Goal: Information Seeking & Learning: Learn about a topic

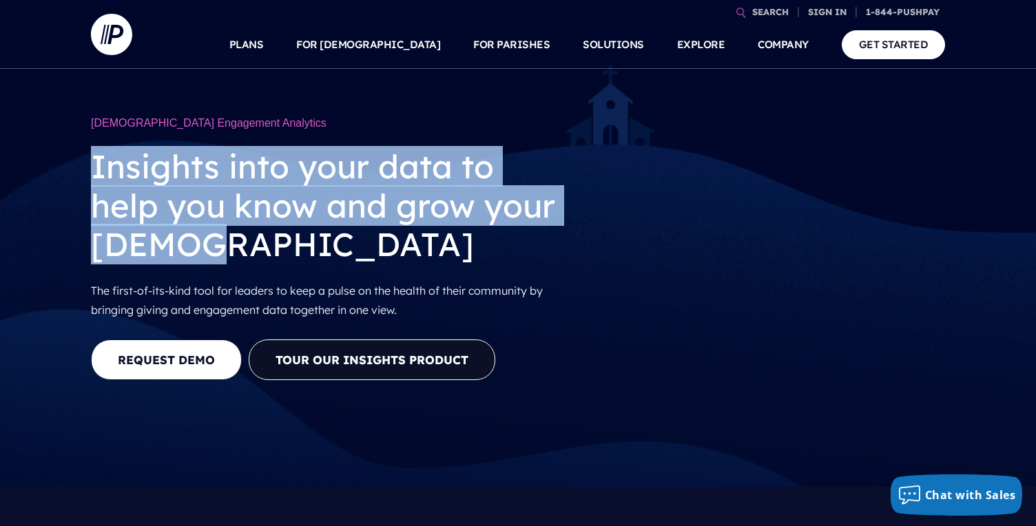
drag, startPoint x: 98, startPoint y: 172, endPoint x: 287, endPoint y: 257, distance: 206.9
click at [287, 257] on h2 "Insights into your data to help you know and grow your church" at bounding box center [327, 205] width 472 height 138
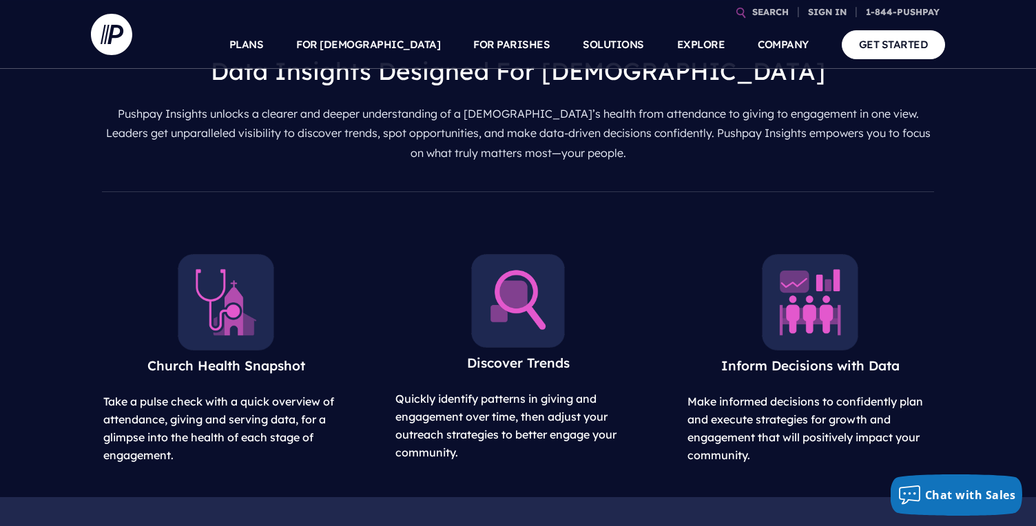
scroll to position [478, 0]
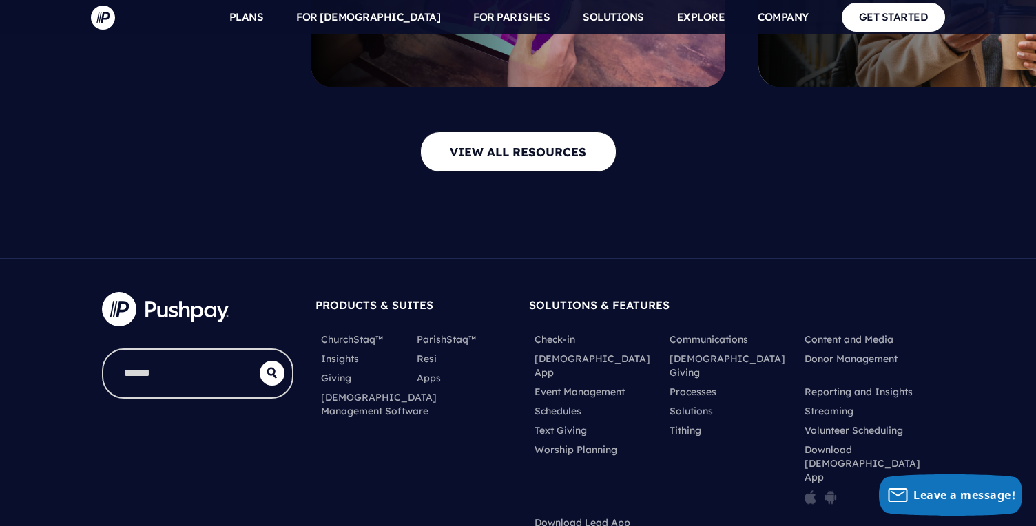
scroll to position [4568, 0]
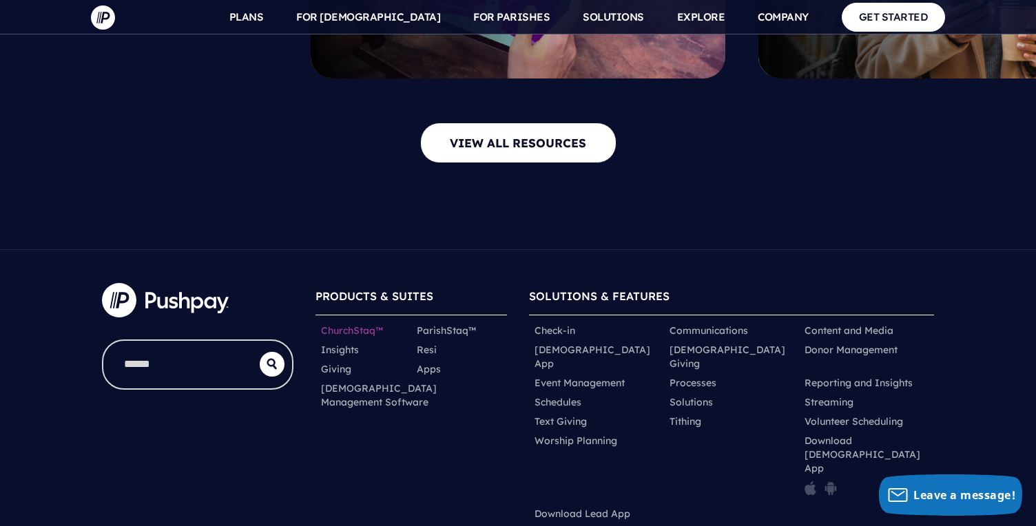
click at [327, 324] on link "ChurchStaq™" at bounding box center [352, 331] width 62 height 14
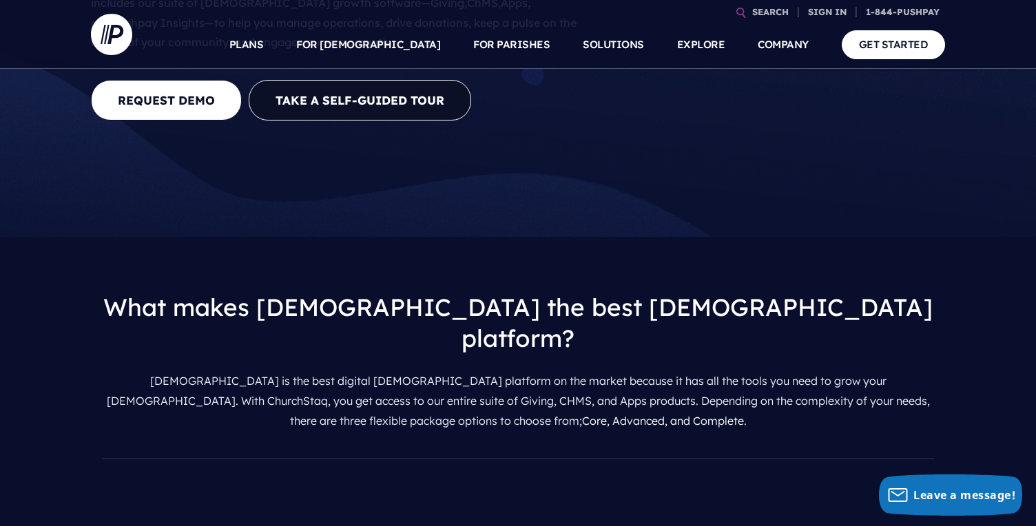
scroll to position [457, 0]
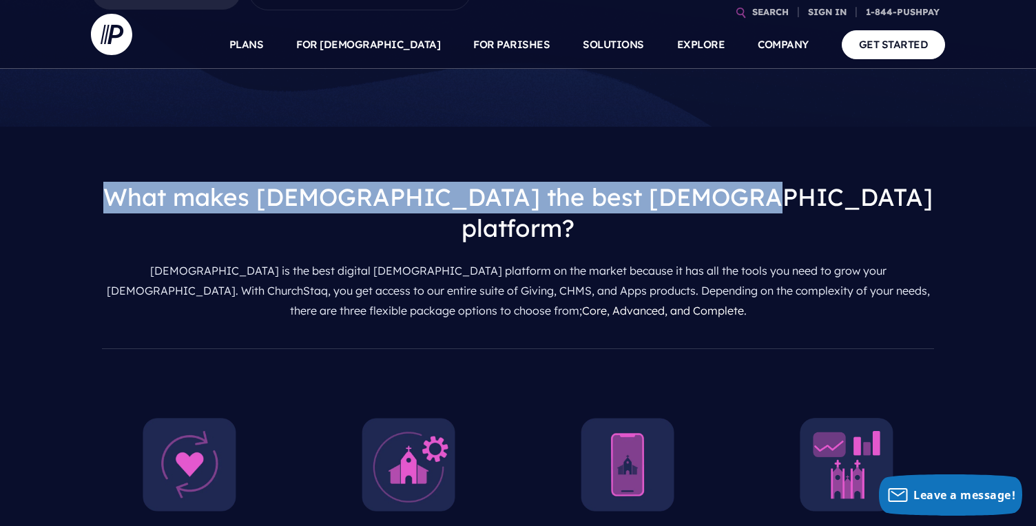
drag, startPoint x: 224, startPoint y: 114, endPoint x: 852, endPoint y: 131, distance: 628.4
click at [852, 171] on h3 "What makes ChurchStaq the best church platform?" at bounding box center [518, 213] width 832 height 85
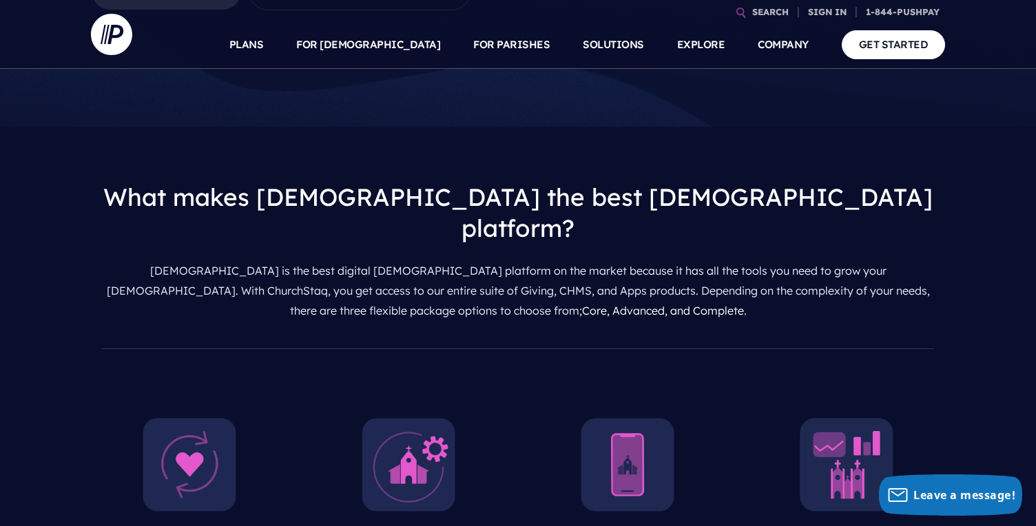
click at [820, 171] on h3 "What makes ChurchStaq the best church platform?" at bounding box center [518, 213] width 832 height 85
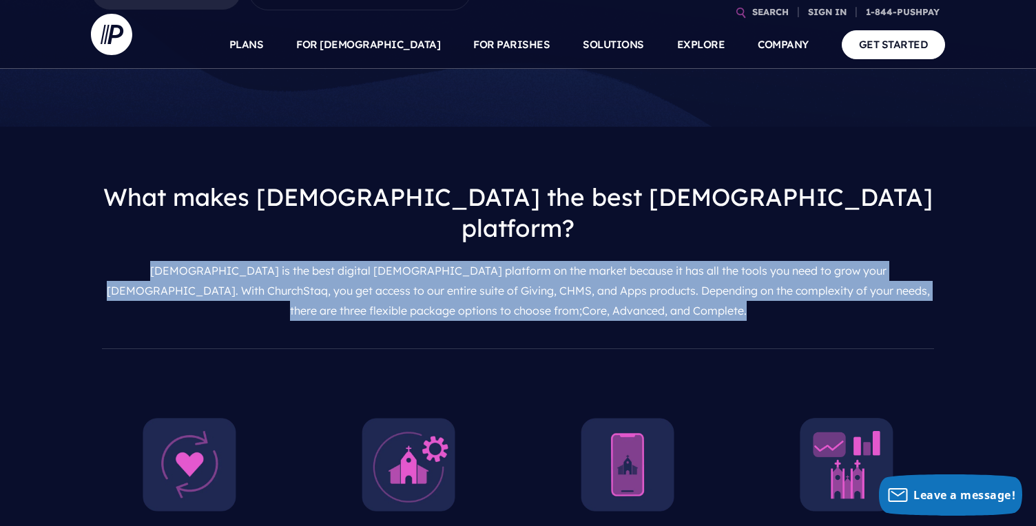
drag, startPoint x: 609, startPoint y: 197, endPoint x: 103, endPoint y: 154, distance: 507.4
click at [103, 256] on p "ChurchStaq is the best digital church platform on the market because it has all…" at bounding box center [518, 291] width 832 height 70
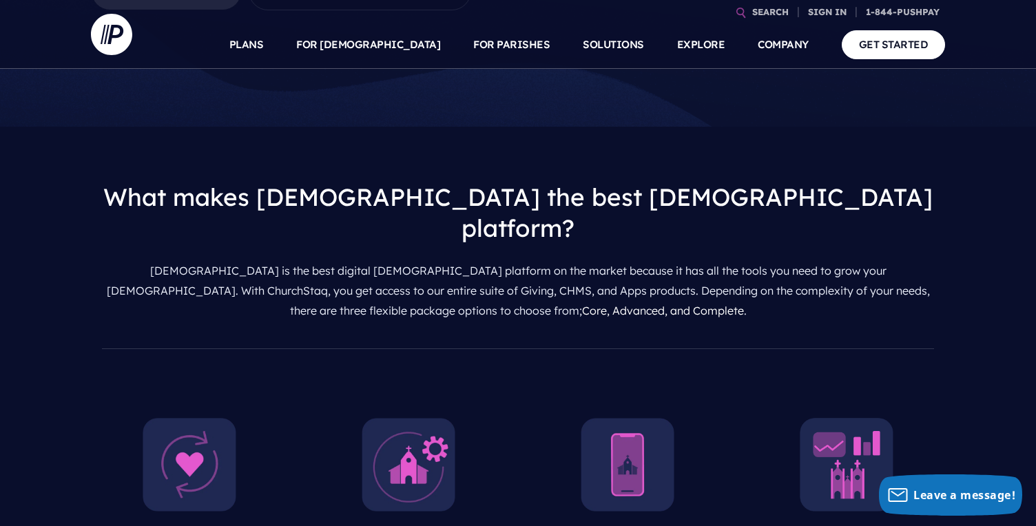
click at [103, 256] on p "ChurchStaq is the best digital church platform on the market because it has all…" at bounding box center [518, 291] width 832 height 70
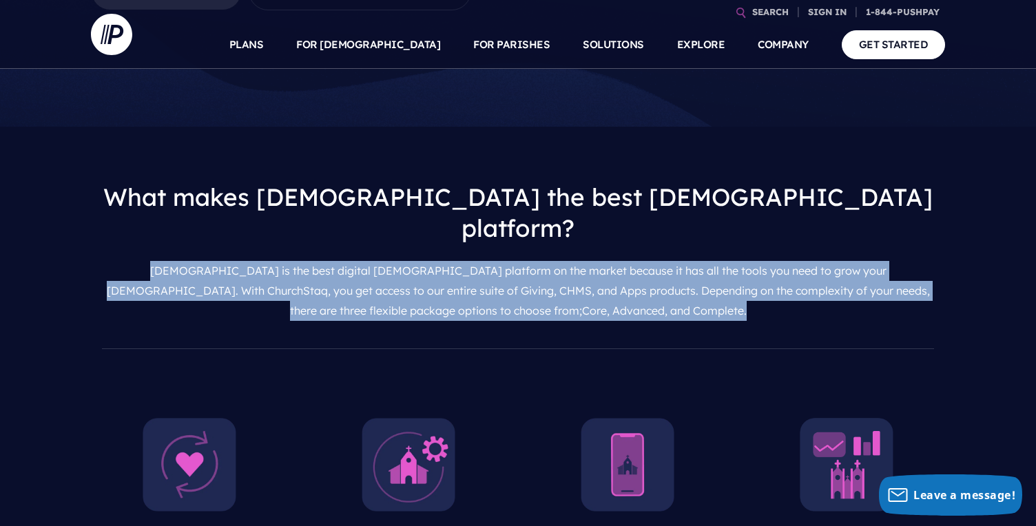
drag, startPoint x: 106, startPoint y: 158, endPoint x: 621, endPoint y: 194, distance: 515.8
click at [621, 256] on p "ChurchStaq is the best digital church platform on the market because it has all…" at bounding box center [518, 291] width 832 height 70
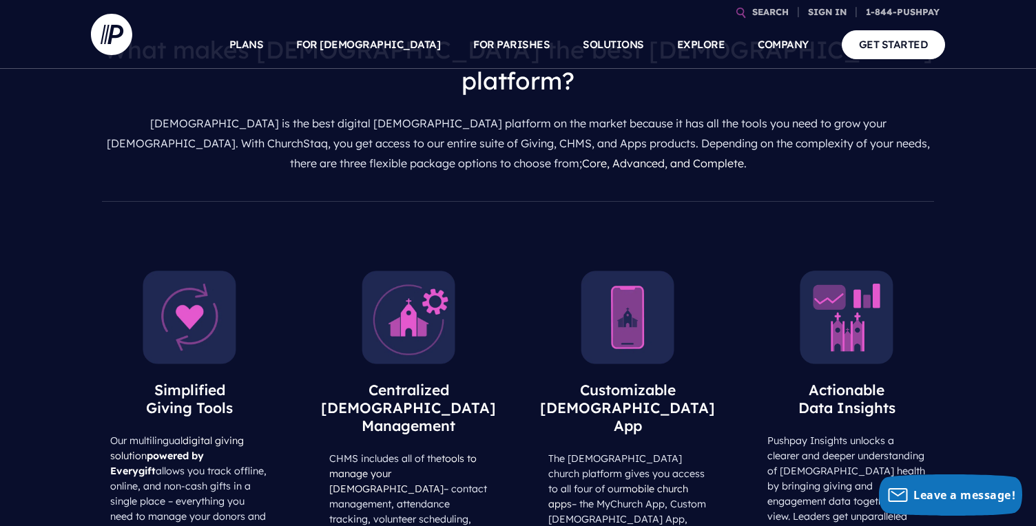
scroll to position [630, 0]
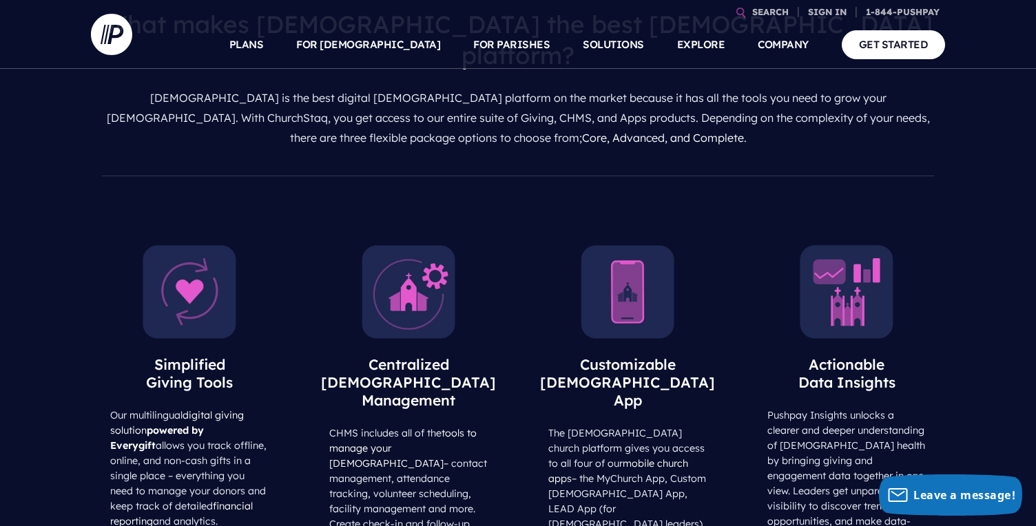
drag, startPoint x: 154, startPoint y: 250, endPoint x: 236, endPoint y: 273, distance: 84.6
click at [236, 344] on h3 "Simplified Giving Tools" at bounding box center [189, 373] width 183 height 58
drag, startPoint x: 369, startPoint y: 251, endPoint x: 512, endPoint y: 270, distance: 144.6
click at [512, 270] on div "Centralized Church Management CHMS includes all of the tools to manage your chu…" at bounding box center [408, 393] width 219 height 343
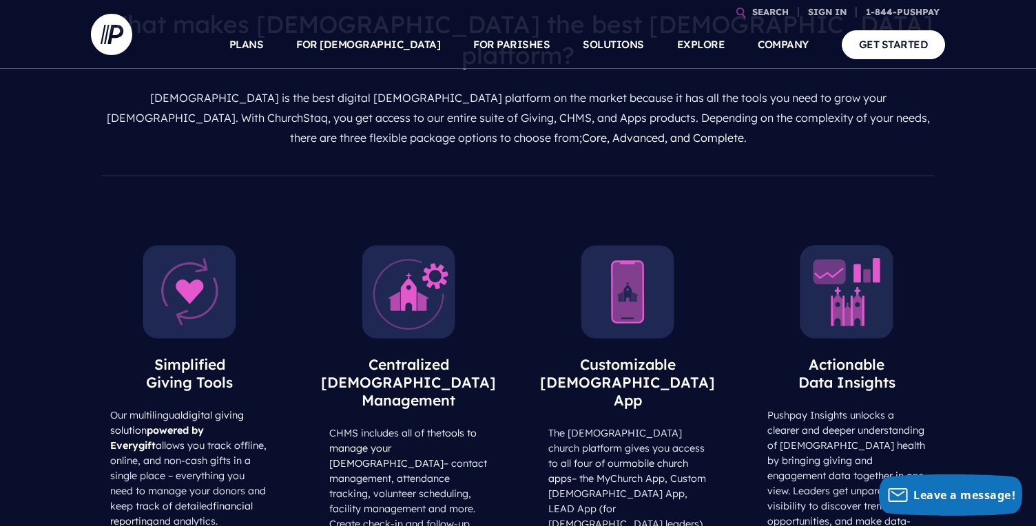
click at [512, 270] on div "Centralized Church Management CHMS includes all of the tools to manage your chu…" at bounding box center [408, 393] width 219 height 343
drag, startPoint x: 332, startPoint y: 300, endPoint x: 470, endPoint y: 387, distance: 163.8
click at [470, 426] on p "CHMS includes all of the tools to manage your church – contact management, atte…" at bounding box center [408, 486] width 183 height 121
click at [472, 426] on p "CHMS includes all of the tools to manage your church – contact management, atte…" at bounding box center [408, 486] width 183 height 121
drag, startPoint x: 468, startPoint y: 393, endPoint x: 332, endPoint y: 300, distance: 164.5
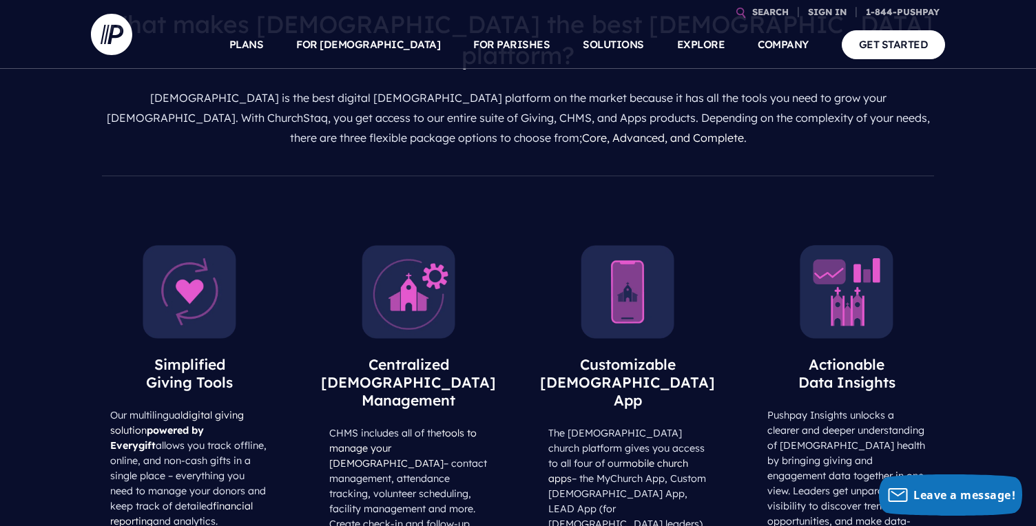
click at [332, 426] on p "CHMS includes all of the tools to manage your church – contact management, atte…" at bounding box center [408, 486] width 183 height 121
drag, startPoint x: 330, startPoint y: 302, endPoint x: 470, endPoint y: 391, distance: 166.2
click at [470, 426] on p "CHMS includes all of the tools to manage your church – contact management, atte…" at bounding box center [408, 486] width 183 height 121
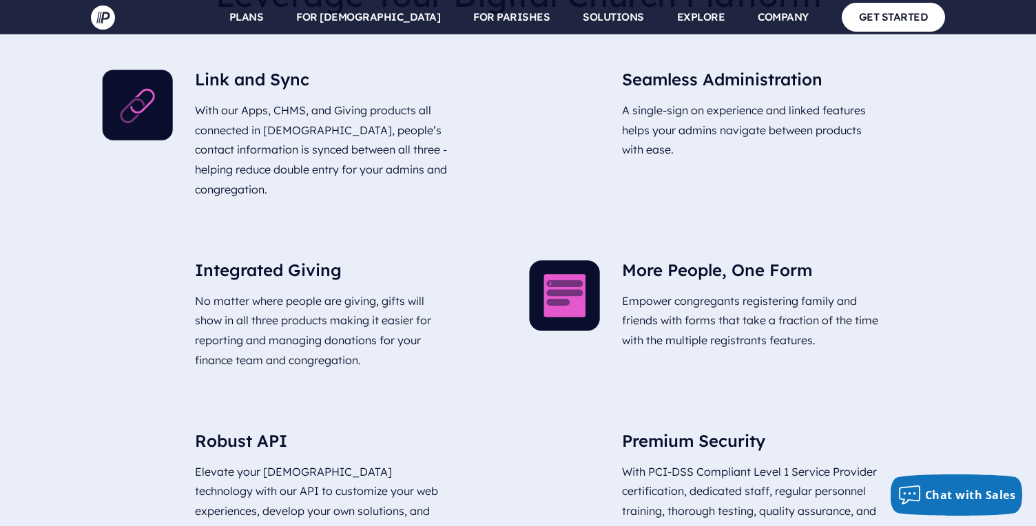
scroll to position [4378, 0]
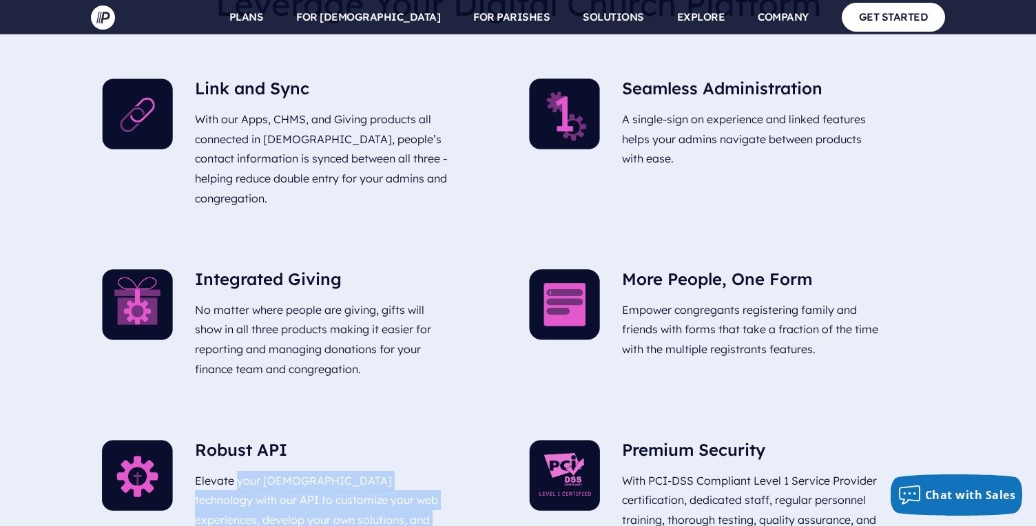
drag, startPoint x: 235, startPoint y: 92, endPoint x: 386, endPoint y: 160, distance: 165.8
click at [386, 466] on p "Elevate your church technology with our API to customize your web experiences, …" at bounding box center [323, 521] width 257 height 110
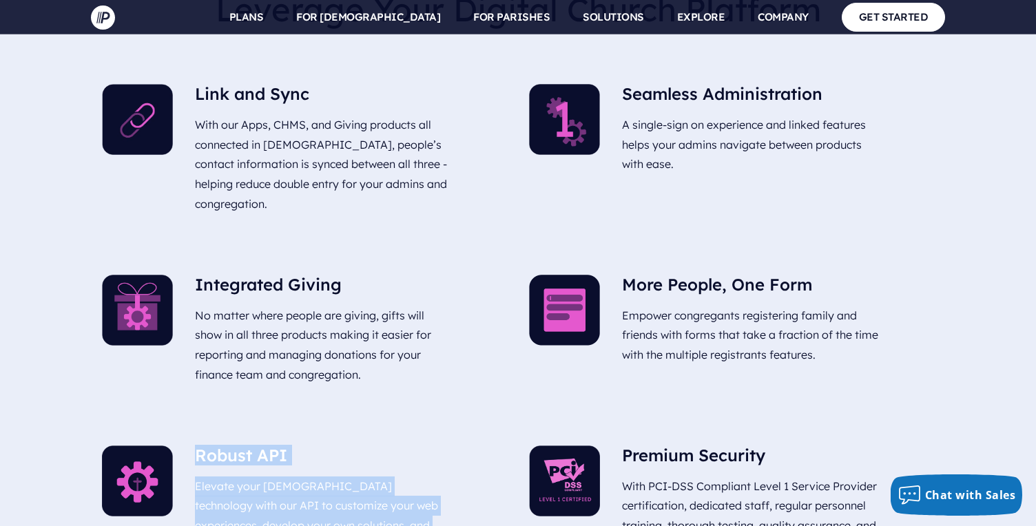
scroll to position [4359, 0]
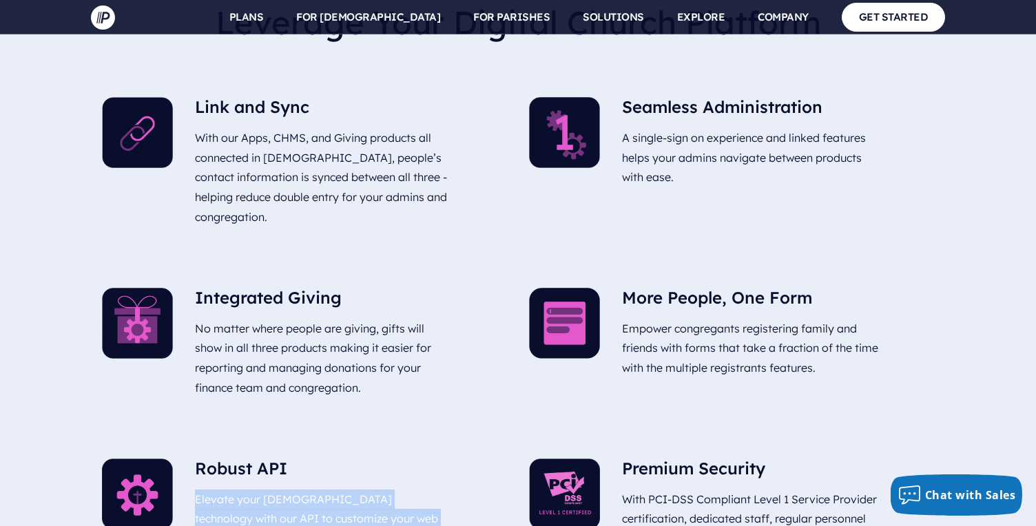
drag, startPoint x: 362, startPoint y: 154, endPoint x: 194, endPoint y: 114, distance: 173.6
click at [194, 448] on div "Robust API Elevate your church technology with our API to customize your web ex…" at bounding box center [323, 527] width 279 height 158
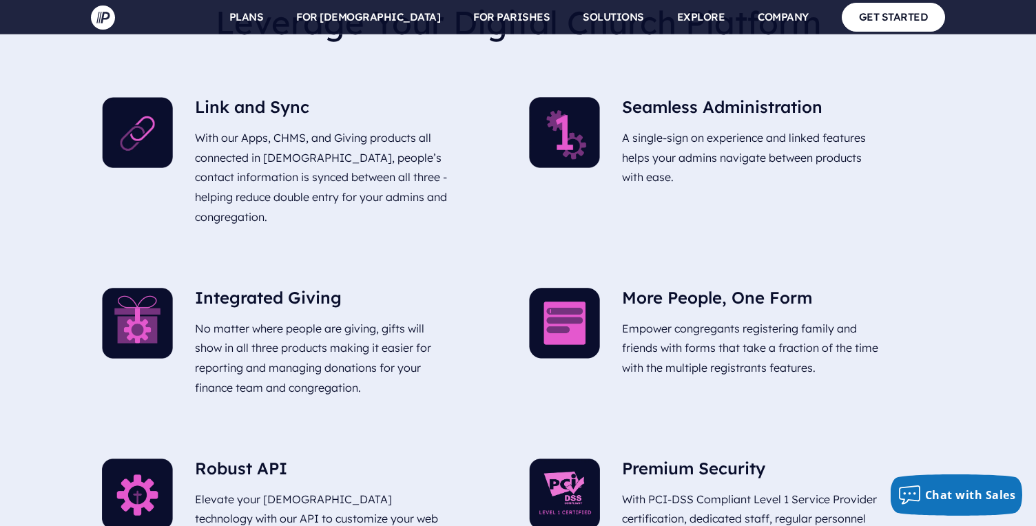
drag, startPoint x: 410, startPoint y: 291, endPoint x: 659, endPoint y: 281, distance: 248.8
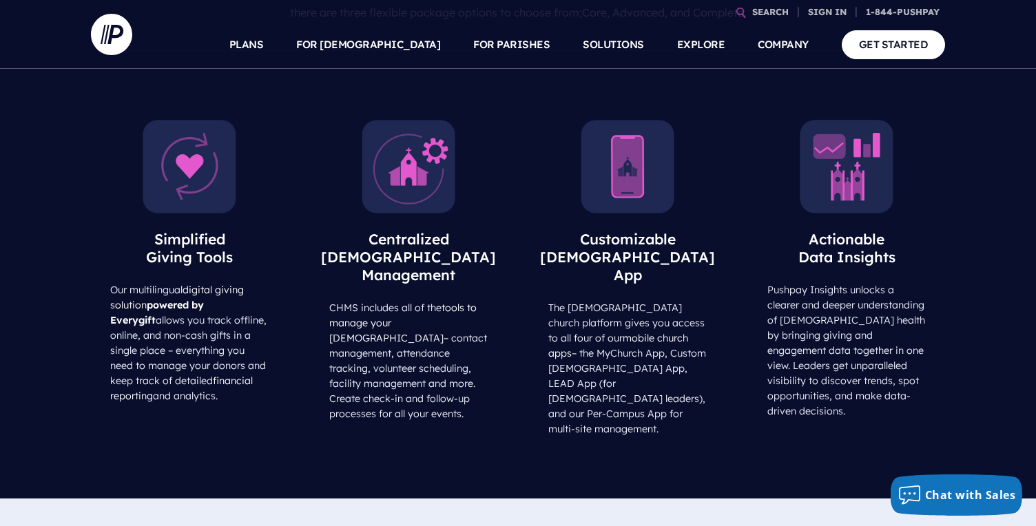
scroll to position [0, 0]
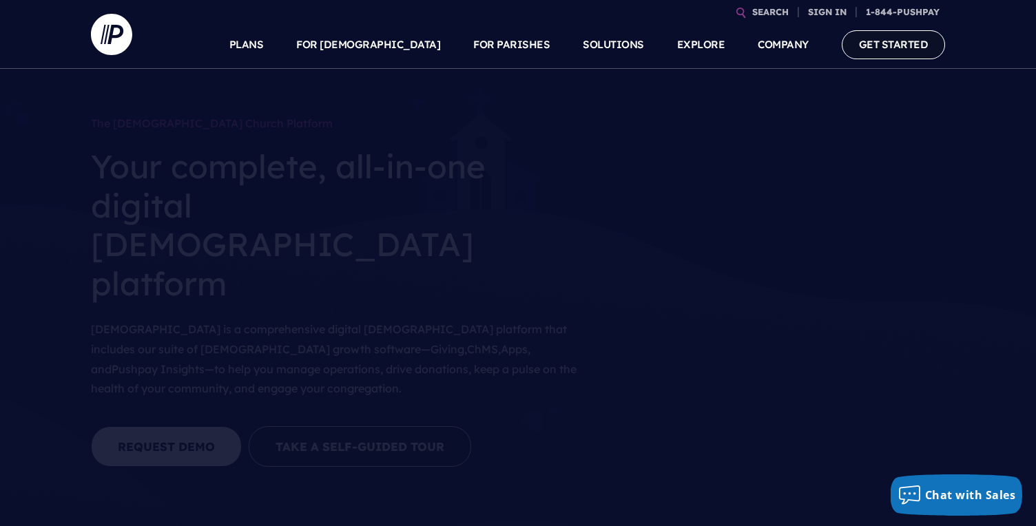
click at [886, 53] on link "GET STARTED" at bounding box center [894, 44] width 104 height 28
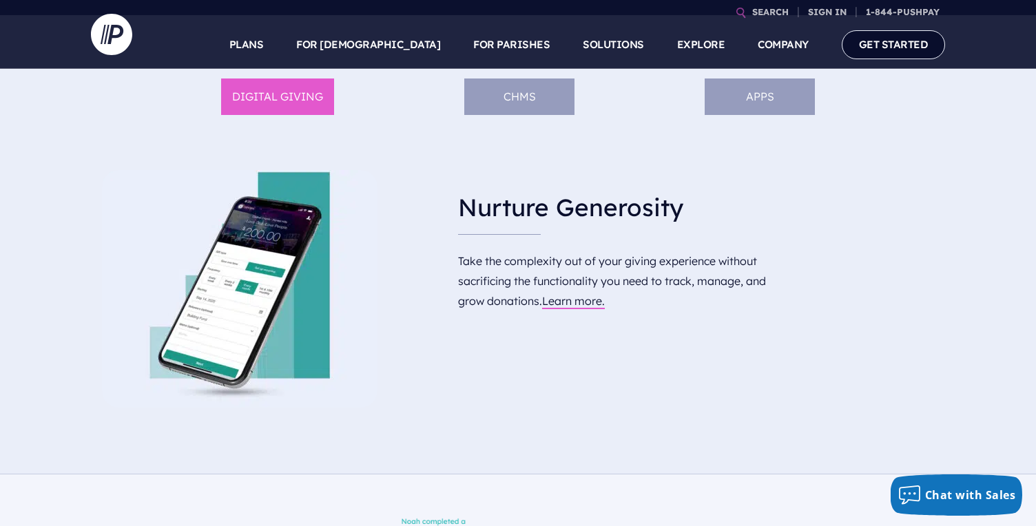
scroll to position [709, 0]
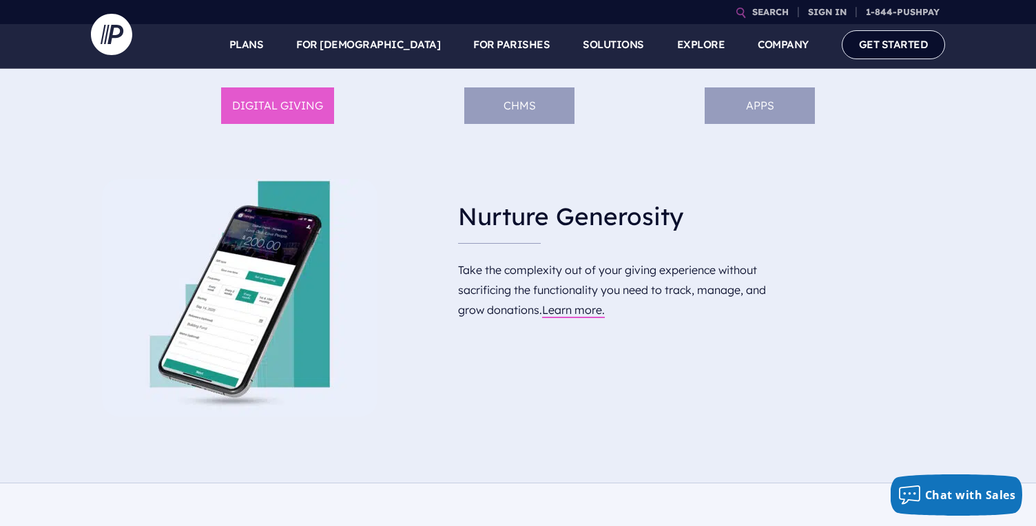
click at [509, 106] on li "ChMS" at bounding box center [519, 105] width 110 height 37
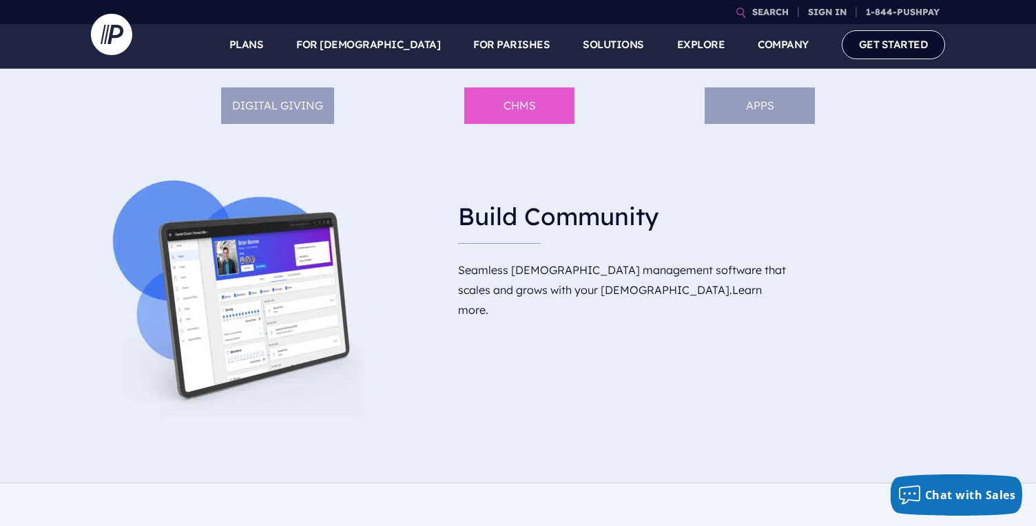
click at [753, 87] on li "APPS" at bounding box center [760, 105] width 110 height 37
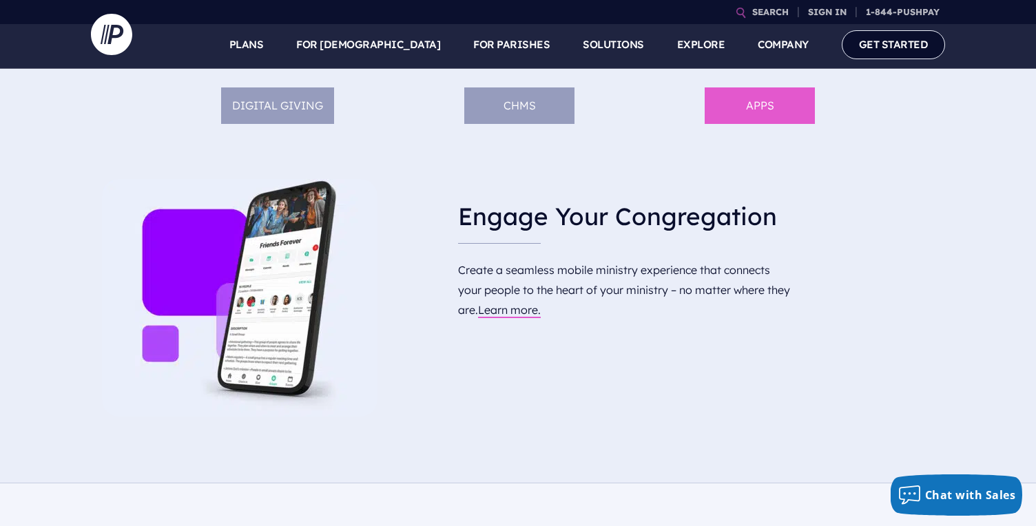
click at [531, 112] on li "ChMS" at bounding box center [519, 105] width 110 height 37
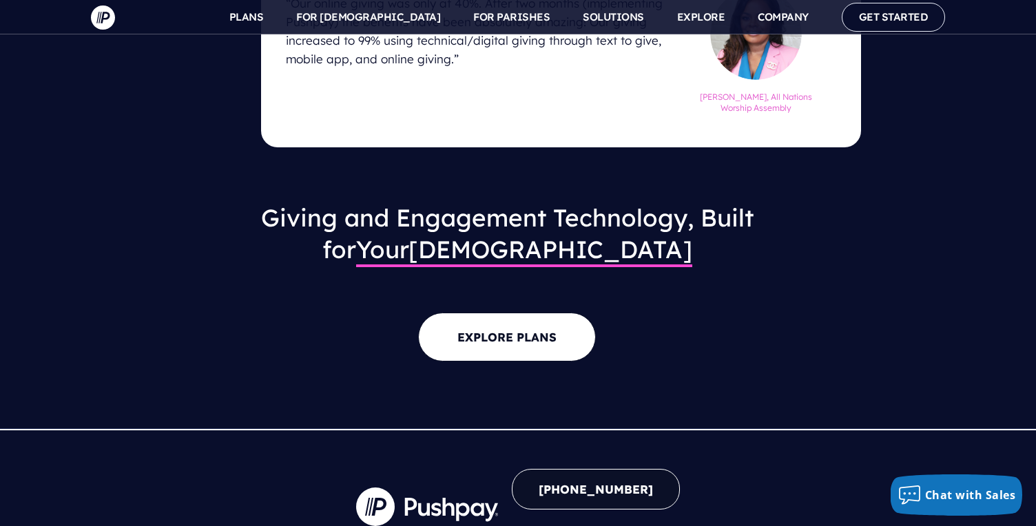
scroll to position [1825, 0]
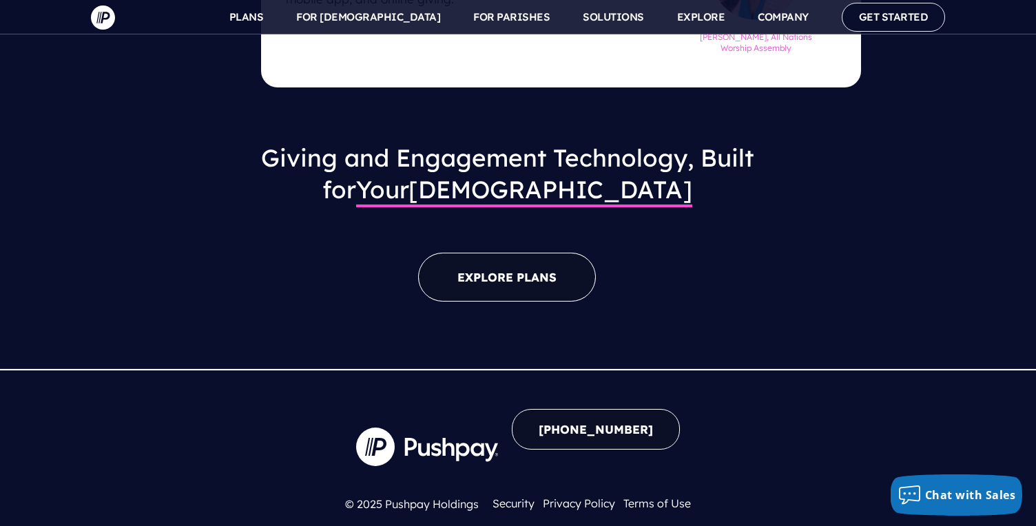
click at [495, 253] on link "EXPLORE PLANS" at bounding box center [507, 277] width 178 height 49
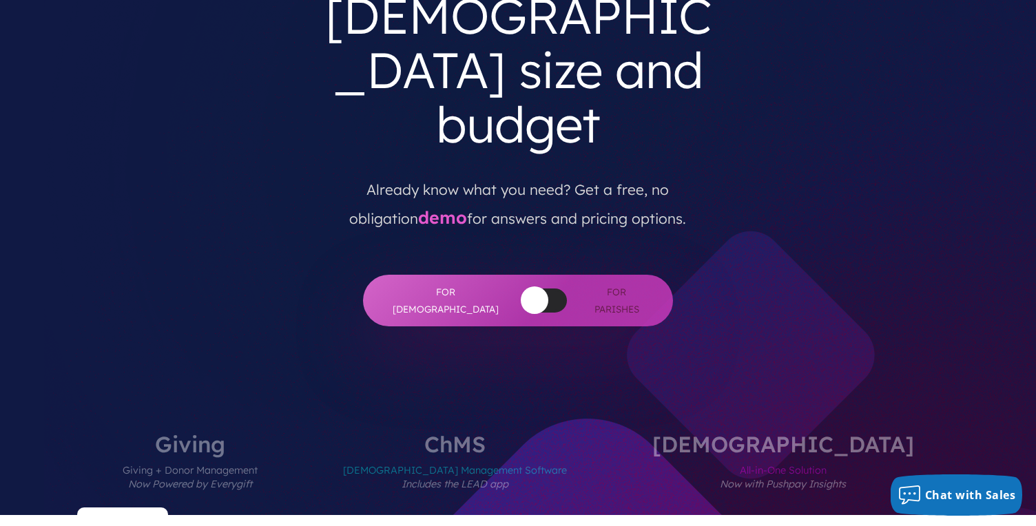
scroll to position [287, 0]
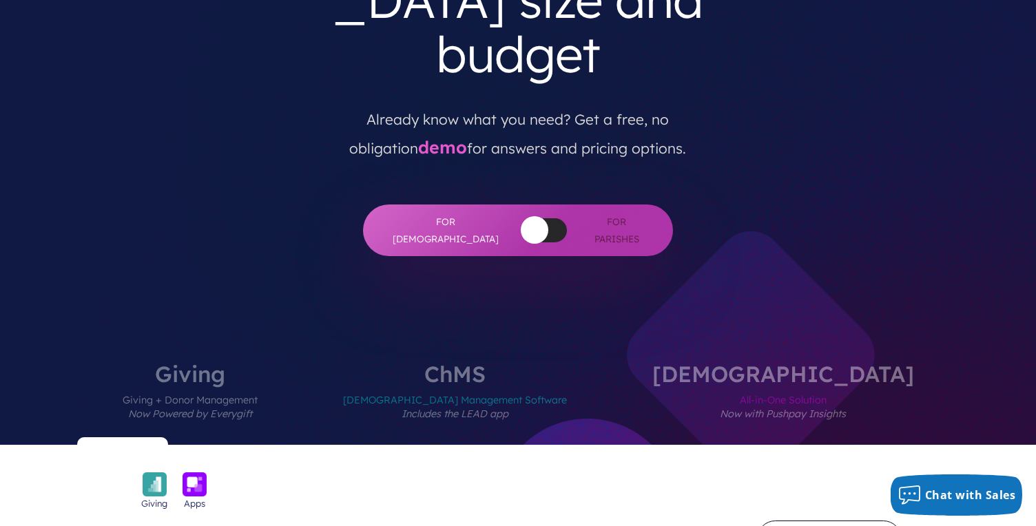
click at [759, 363] on label "ChurchStaq All-in-One Solution Now with Pushpay Insights" at bounding box center [783, 404] width 344 height 82
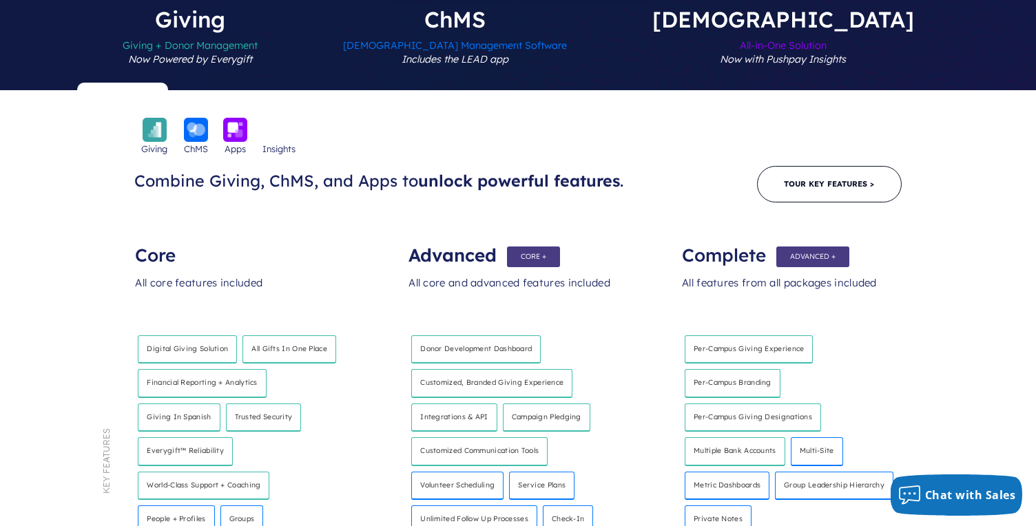
scroll to position [624, 0]
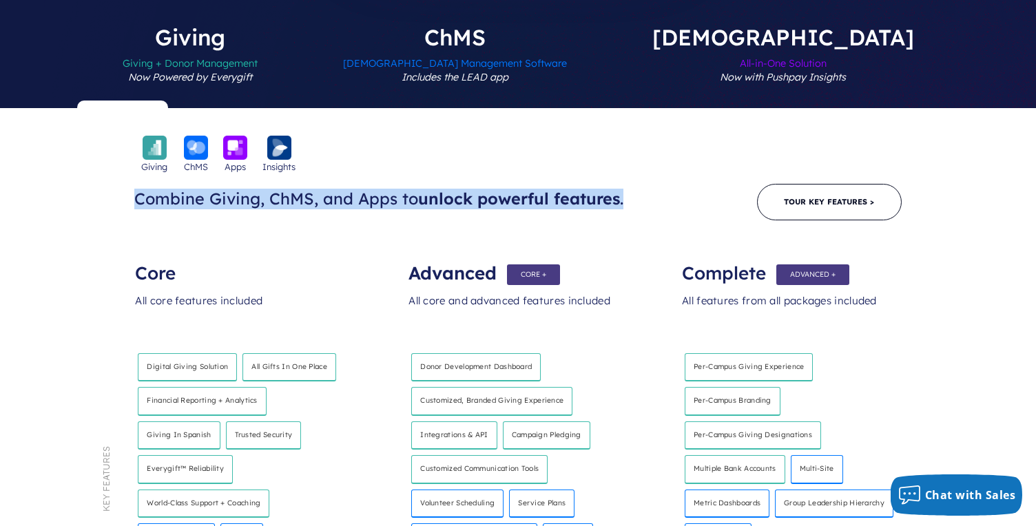
drag, startPoint x: 147, startPoint y: 88, endPoint x: 572, endPoint y: 98, distance: 425.1
click at [572, 189] on h3 "Combine Giving, ChMS, and Apps to unlock powerful features ." at bounding box center [385, 199] width 503 height 21
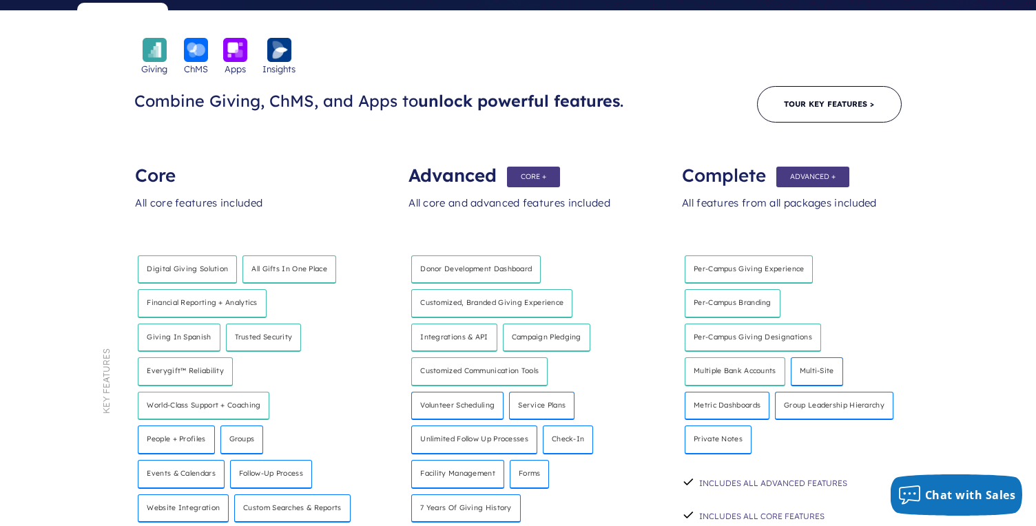
scroll to position [757, 0]
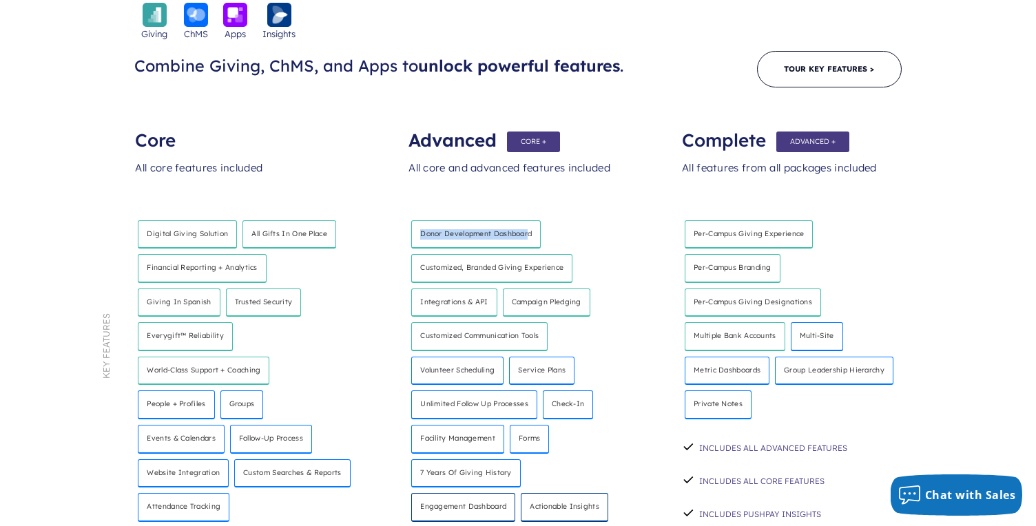
drag, startPoint x: 418, startPoint y: 120, endPoint x: 539, endPoint y: 127, distance: 120.7
click at [531, 220] on h4 "Donor development dashboard" at bounding box center [475, 234] width 129 height 29
click at [568, 209] on div "Donor development dashboard Customized, branded giving experience Integrations …" at bounding box center [517, 405] width 218 height 392
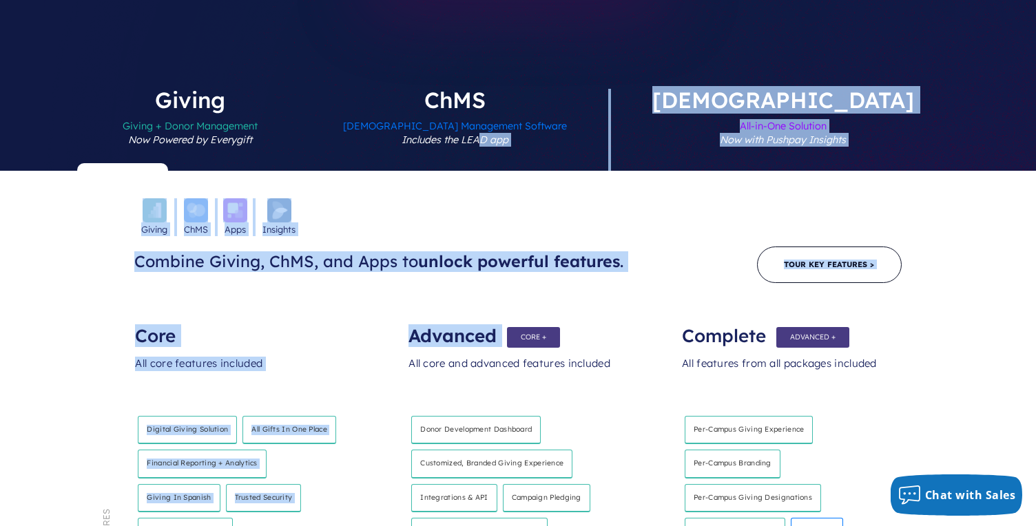
scroll to position [449, 0]
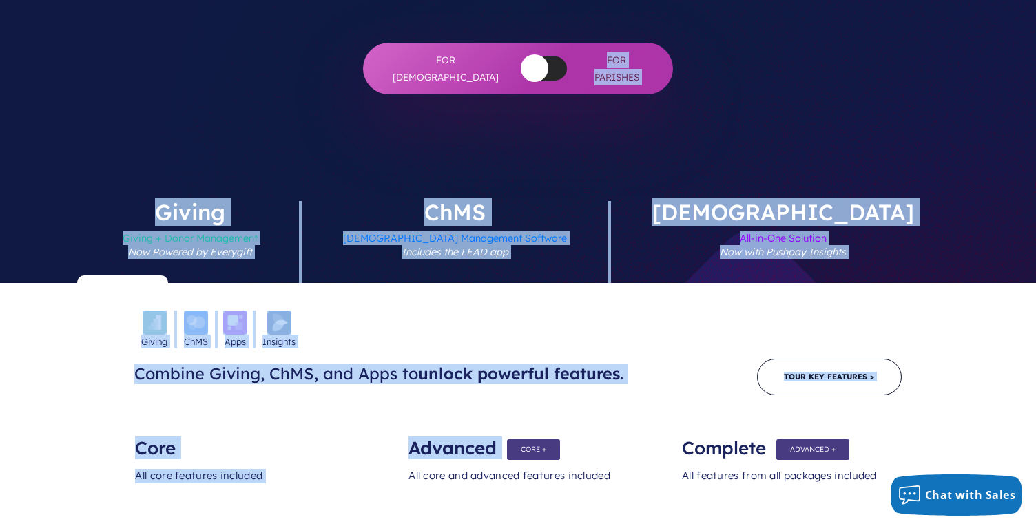
drag, startPoint x: 409, startPoint y: 54, endPoint x: 561, endPoint y: 63, distance: 151.8
click at [634, 428] on div "Advanced All core and advanced features included Donor development dashboard Cu…" at bounding box center [518, 473] width 273 height 90
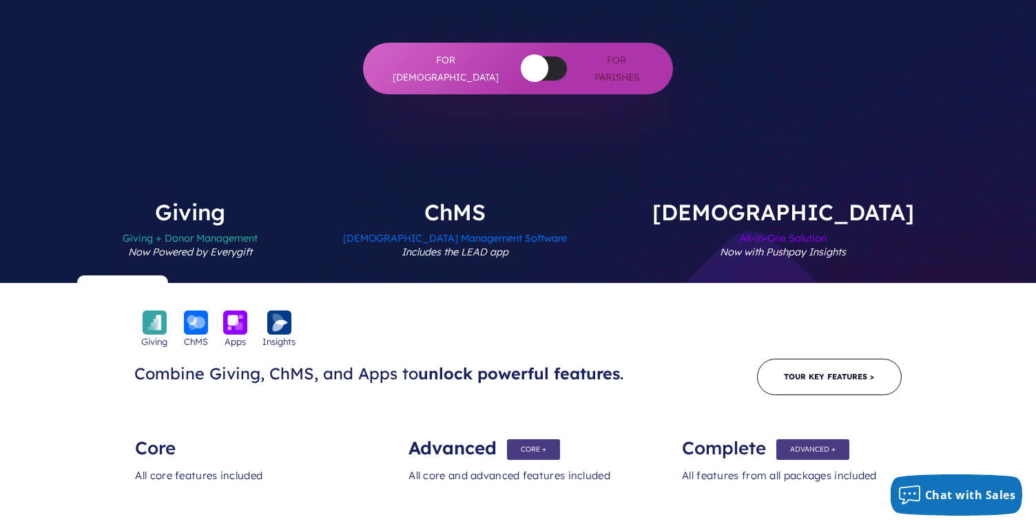
click at [508, 246] on em "Includes the LEAD app" at bounding box center [455, 252] width 107 height 12
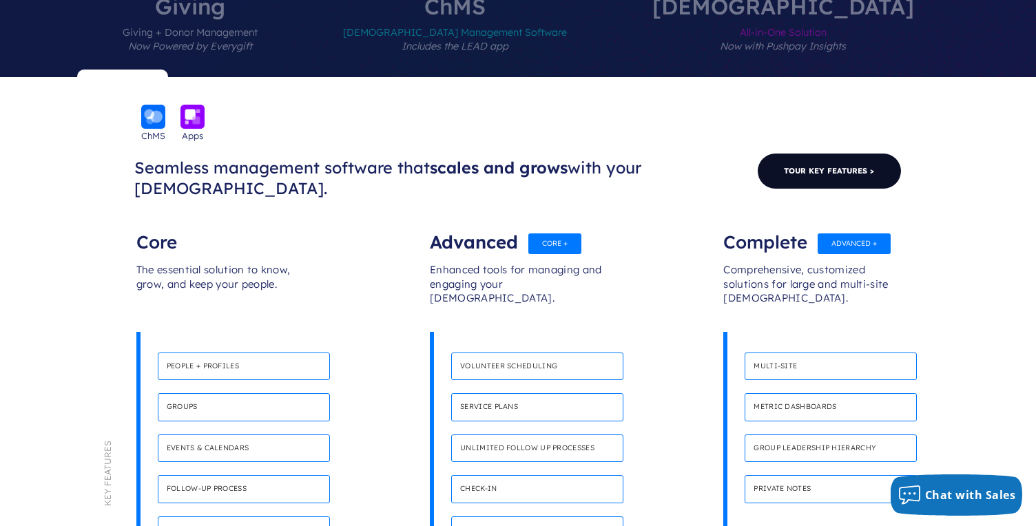
scroll to position [345, 0]
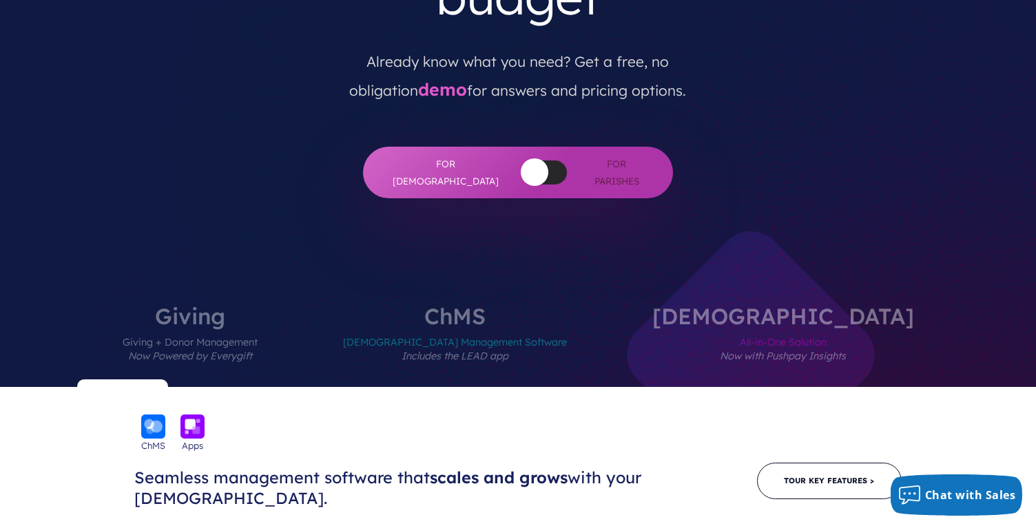
click at [763, 327] on span "All-in-One Solution Now with Pushpay Insights" at bounding box center [783, 357] width 262 height 60
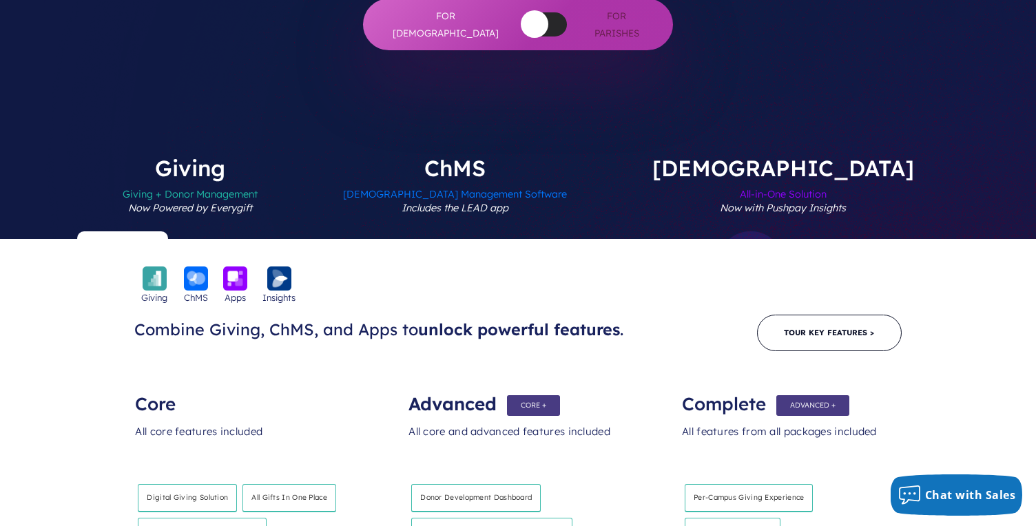
scroll to position [511, 0]
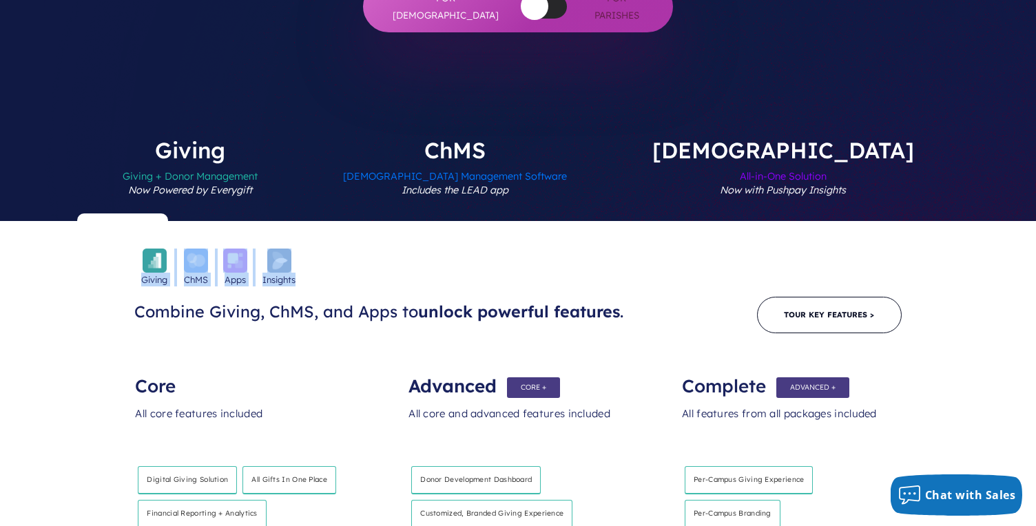
drag, startPoint x: 141, startPoint y: 169, endPoint x: 322, endPoint y: 177, distance: 180.6
click at [321, 283] on div "Giving ChMS Apps Insights Combine Giving, ChMS, and Apps to unlock powerful fea…" at bounding box center [518, 308] width 882 height 50
click at [329, 283] on div "Giving ChMS Apps Insights Combine Giving, ChMS, and Apps to unlock powerful fea…" at bounding box center [518, 308] width 882 height 50
drag, startPoint x: 291, startPoint y: 171, endPoint x: 138, endPoint y: 151, distance: 154.2
click at [138, 249] on div "Giving ChMS Apps Insights" at bounding box center [518, 268] width 882 height 38
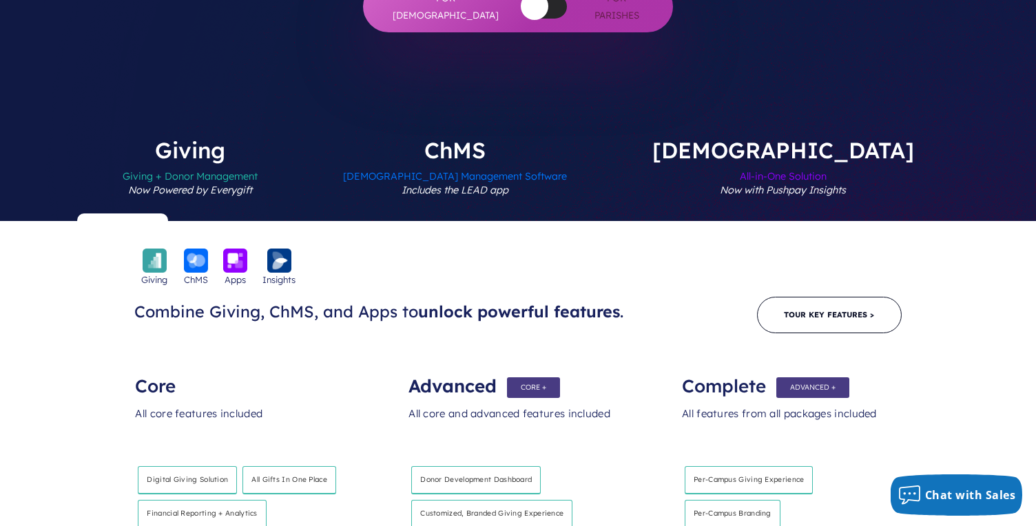
click at [121, 249] on div "Giving ChMS Apps Insights" at bounding box center [518, 268] width 882 height 38
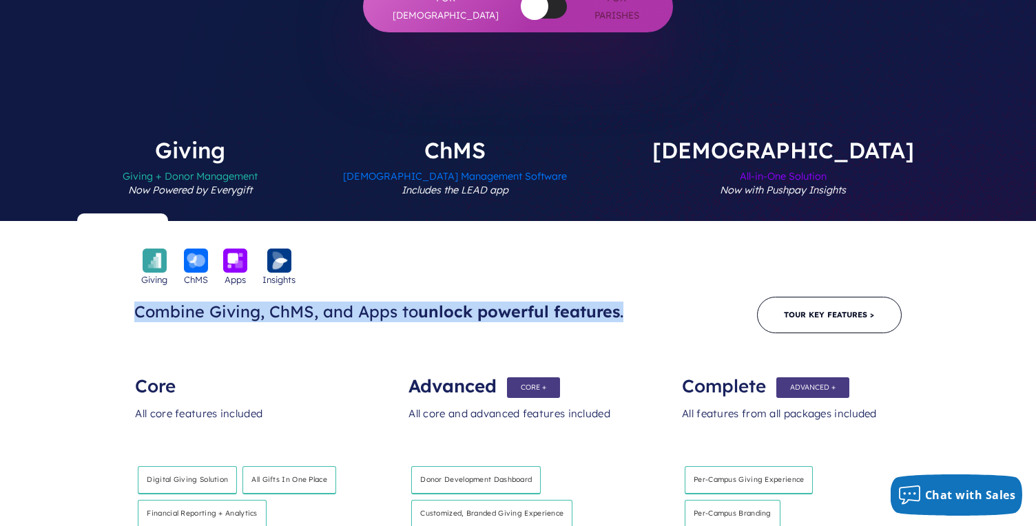
drag, startPoint x: 136, startPoint y: 201, endPoint x: 654, endPoint y: 205, distance: 518.0
click at [649, 283] on div "Giving ChMS Apps Insights Combine Giving, ChMS, and Apps to unlock powerful fea…" at bounding box center [518, 308] width 882 height 50
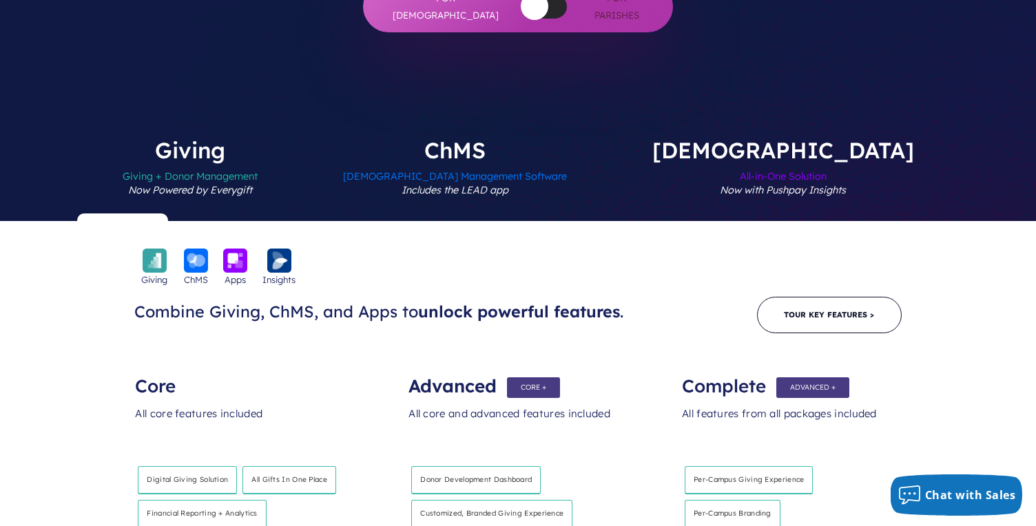
drag, startPoint x: 654, startPoint y: 205, endPoint x: 661, endPoint y: 217, distance: 14.2
click at [654, 283] on div "Giving ChMS Apps Insights Combine Giving, ChMS, and Apps to unlock powerful fea…" at bounding box center [518, 308] width 882 height 50
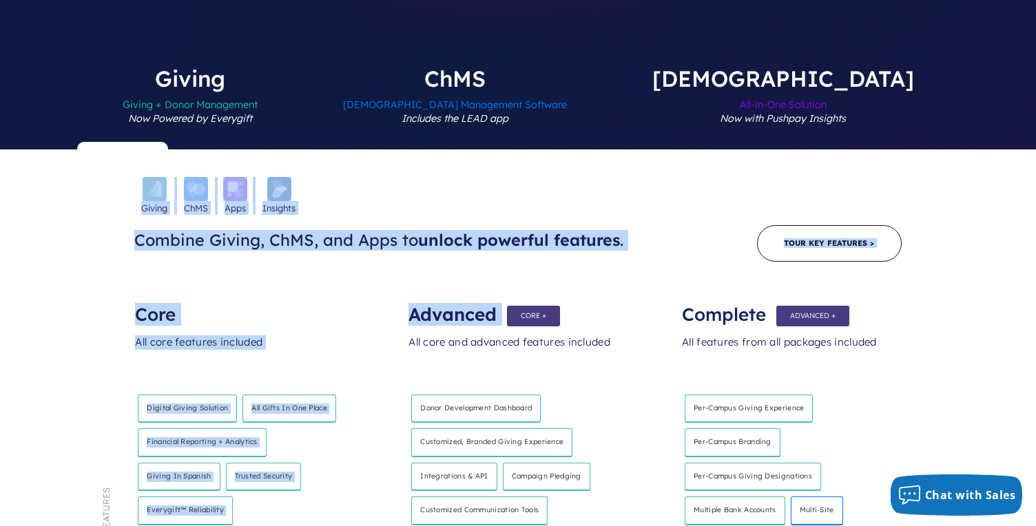
scroll to position [557, 0]
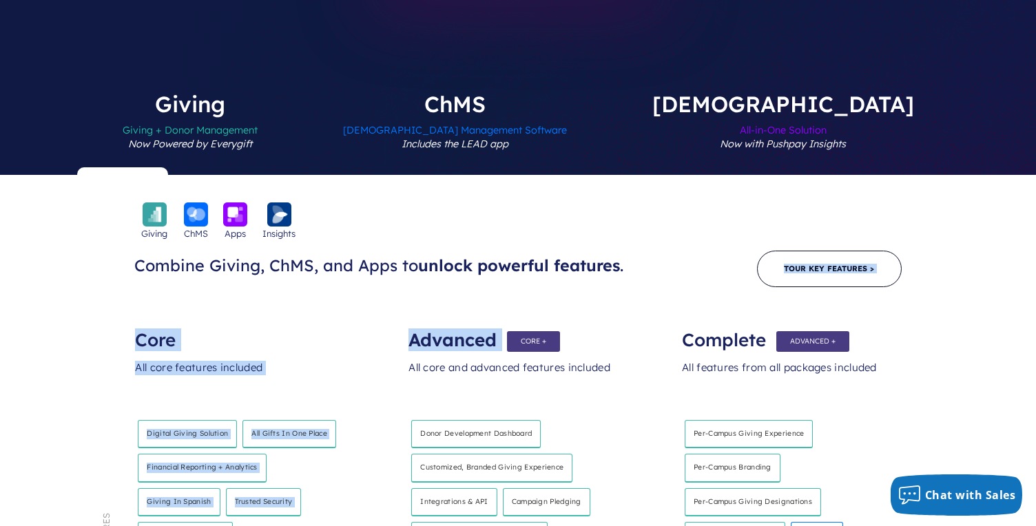
drag, startPoint x: 410, startPoint y: 48, endPoint x: 622, endPoint y: 183, distance: 250.5
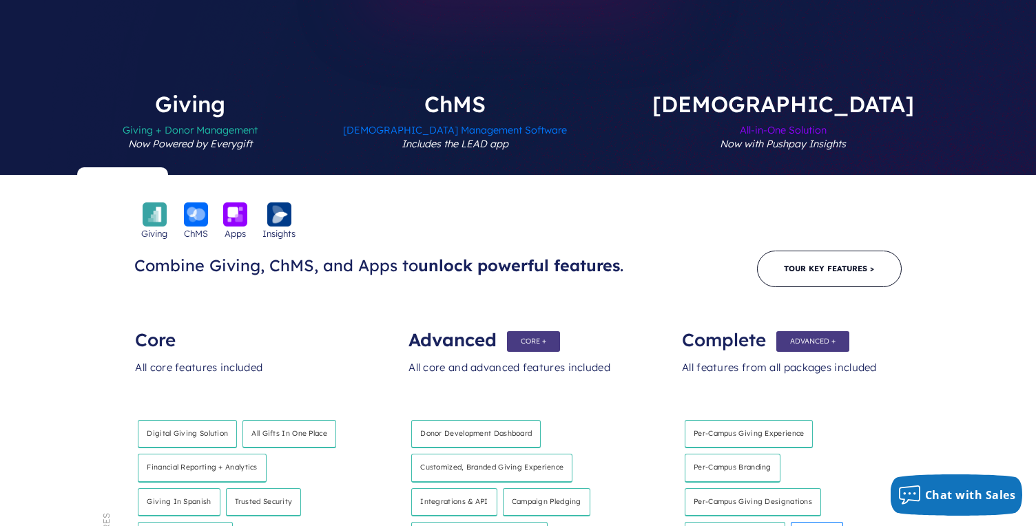
drag, startPoint x: 617, startPoint y: 258, endPoint x: 419, endPoint y: 224, distance: 201.3
click at [419, 320] on div "Advanced All core and advanced features included Donor development dashboard Cu…" at bounding box center [518, 365] width 273 height 90
click at [419, 320] on div "Advanced" at bounding box center [517, 334] width 218 height 28
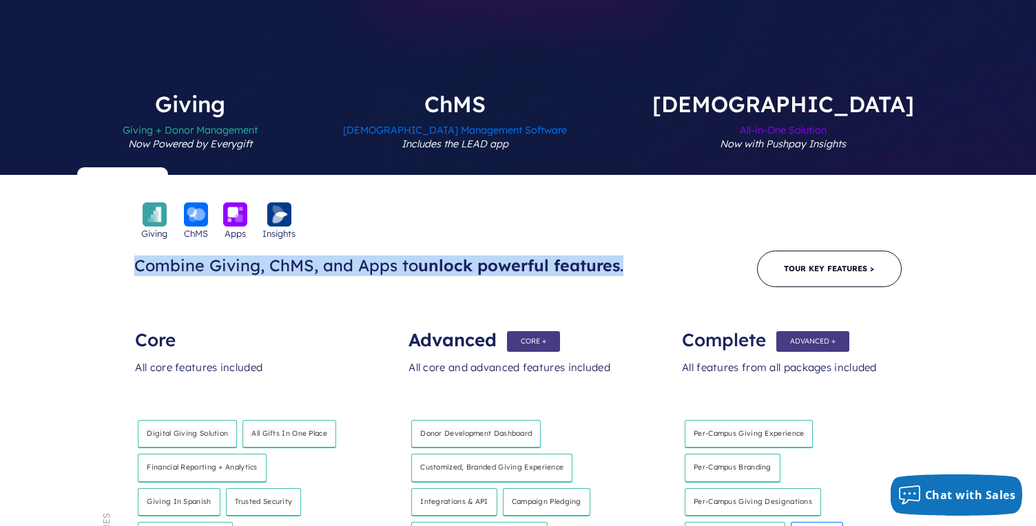
drag, startPoint x: 135, startPoint y: 152, endPoint x: 634, endPoint y: 160, distance: 499.4
click at [634, 256] on h3 "Combine Giving, ChMS, and Apps to unlock powerful features ." at bounding box center [385, 266] width 503 height 21
drag, startPoint x: 630, startPoint y: 156, endPoint x: 121, endPoint y: 160, distance: 509.0
click at [121, 237] on div "Giving ChMS Apps Insights Combine Giving, ChMS, and Apps to unlock powerful fea…" at bounding box center [518, 262] width 882 height 50
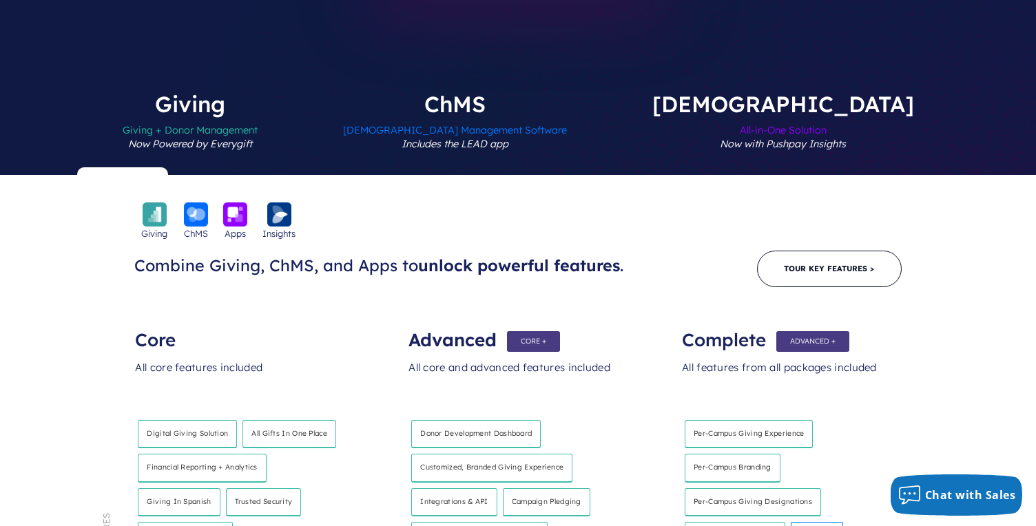
click at [121, 237] on div "Giving ChMS Apps Insights Combine Giving, ChMS, and Apps to unlock powerful fea…" at bounding box center [518, 262] width 882 height 50
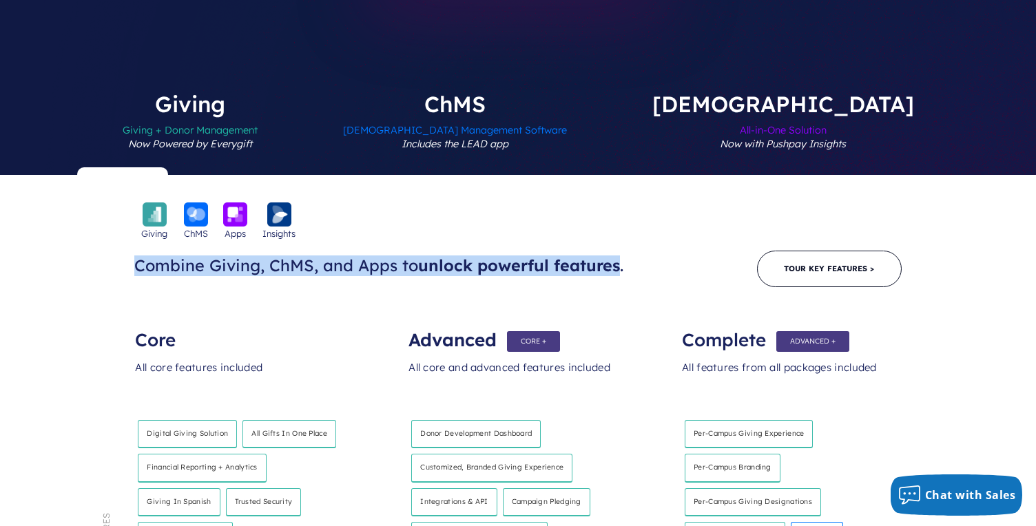
drag, startPoint x: 136, startPoint y: 156, endPoint x: 618, endPoint y: 157, distance: 482.1
click at [618, 256] on h3 "Combine Giving, ChMS, and Apps to unlock powerful features ." at bounding box center [385, 266] width 503 height 21
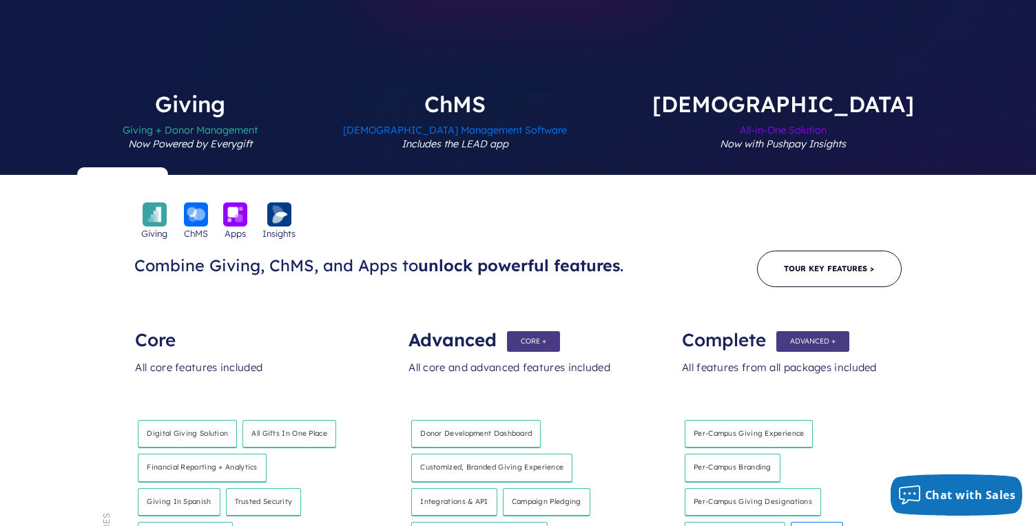
click at [623, 256] on h3 "Combine Giving, ChMS, and Apps to unlock powerful features ." at bounding box center [385, 266] width 503 height 21
click at [658, 202] on div "Giving ChMS Apps Insights" at bounding box center [518, 221] width 882 height 38
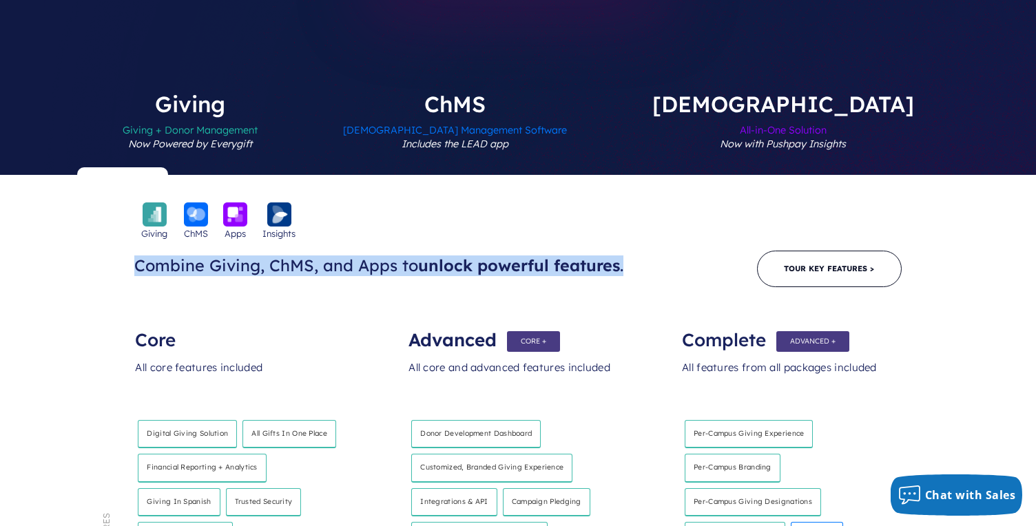
drag, startPoint x: 136, startPoint y: 154, endPoint x: 664, endPoint y: 161, distance: 527.6
click at [660, 237] on div "Giving ChMS Apps Insights Combine Giving, ChMS, and Apps to unlock powerful fea…" at bounding box center [518, 262] width 882 height 50
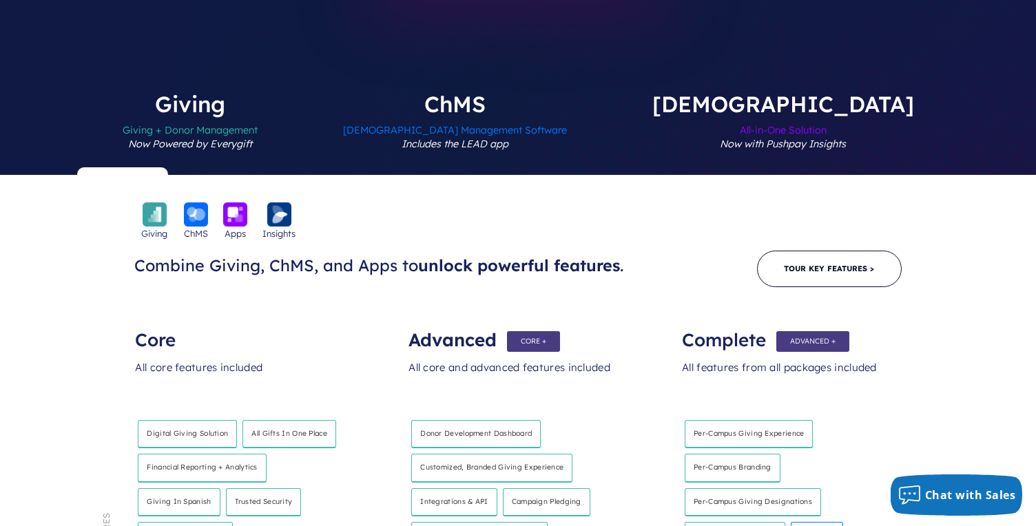
click at [665, 237] on div "Giving ChMS Apps Insights Combine Giving, ChMS, and Apps to unlock powerful fea…" at bounding box center [518, 262] width 882 height 50
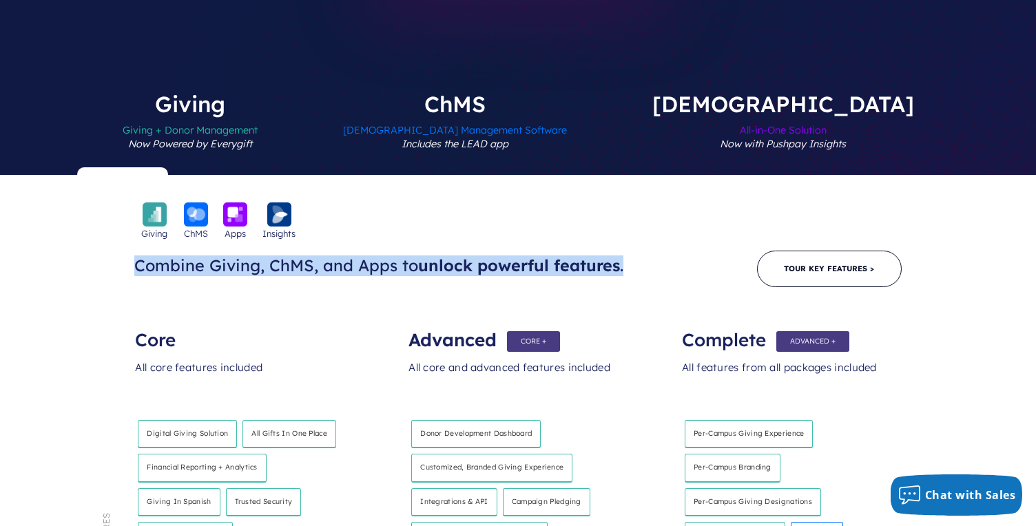
drag, startPoint x: 623, startPoint y: 157, endPoint x: 122, endPoint y: 153, distance: 500.7
click at [121, 237] on div "Giving ChMS Apps Insights Combine Giving, ChMS, and Apps to unlock powerful fea…" at bounding box center [518, 262] width 882 height 50
click at [122, 237] on div "Giving ChMS Apps Insights Combine Giving, ChMS, and Apps to unlock powerful fea…" at bounding box center [518, 262] width 882 height 50
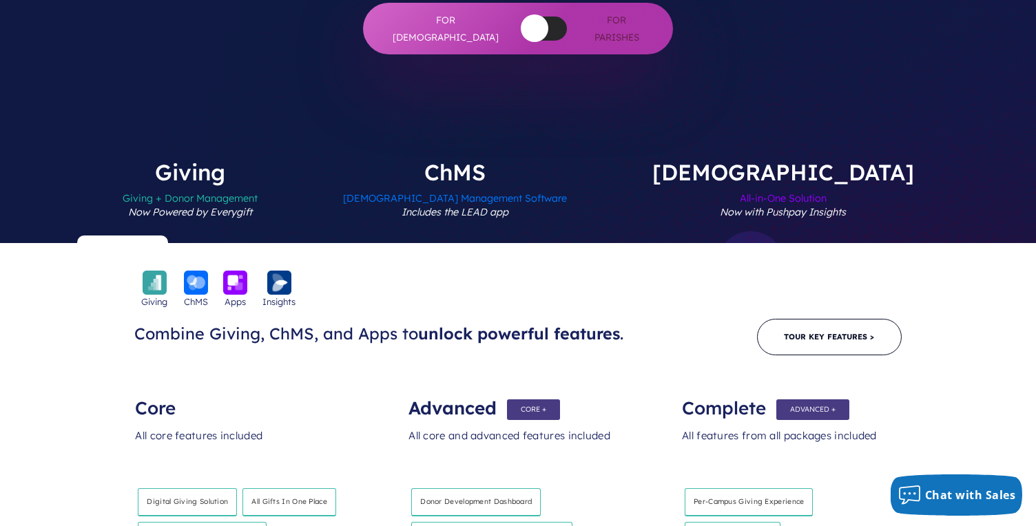
scroll to position [507, 0]
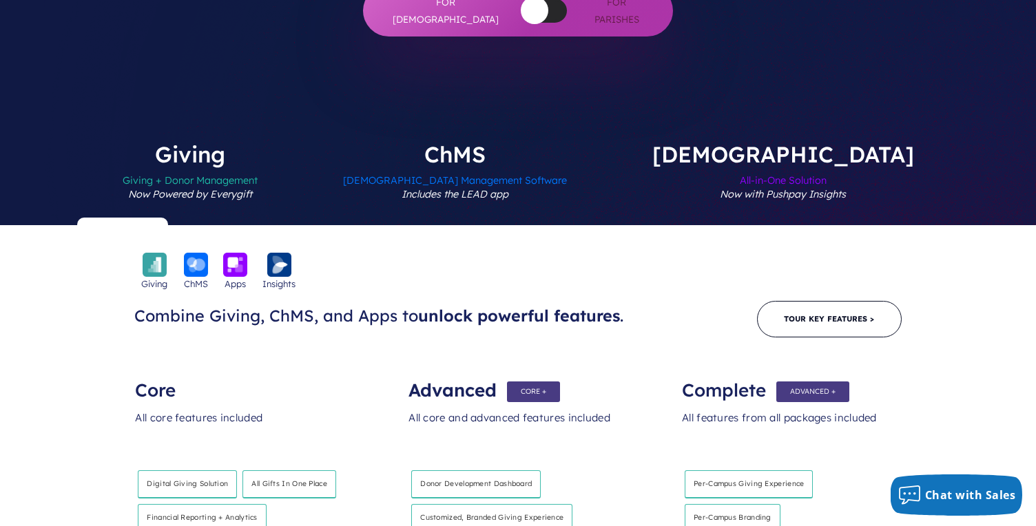
drag, startPoint x: 422, startPoint y: 206, endPoint x: 618, endPoint y: 201, distance: 196.4
click at [617, 306] on span "unlock powerful features" at bounding box center [519, 316] width 202 height 20
click at [627, 306] on h3 "Combine Giving, ChMS, and Apps to unlock powerful features ." at bounding box center [385, 316] width 503 height 21
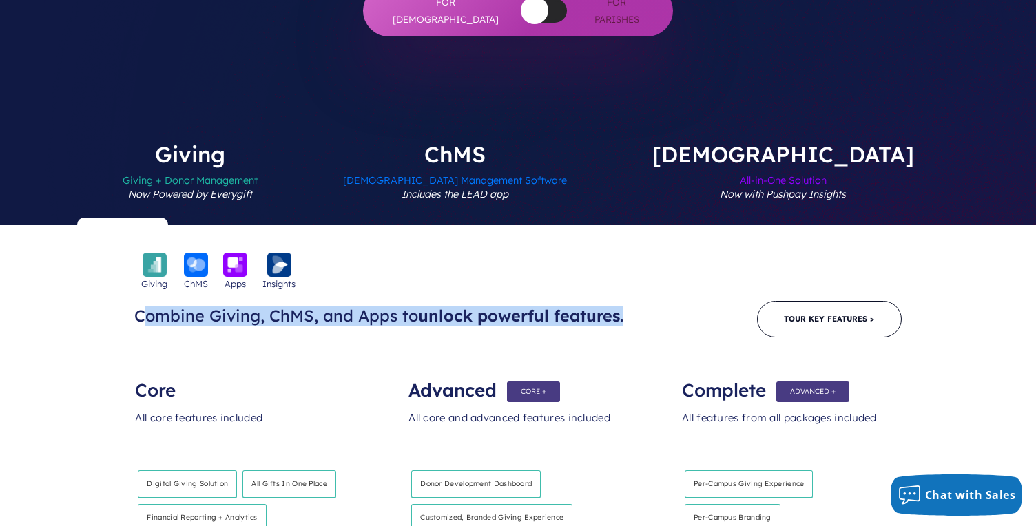
drag, startPoint x: 628, startPoint y: 208, endPoint x: 141, endPoint y: 205, distance: 487.7
click at [141, 306] on h3 "Combine Giving, ChMS, and Apps to unlock powerful features ." at bounding box center [385, 316] width 503 height 21
drag, startPoint x: 136, startPoint y: 205, endPoint x: 636, endPoint y: 209, distance: 500.7
click at [636, 306] on h3 "Combine Giving, ChMS, and Apps to unlock powerful features ." at bounding box center [385, 316] width 503 height 21
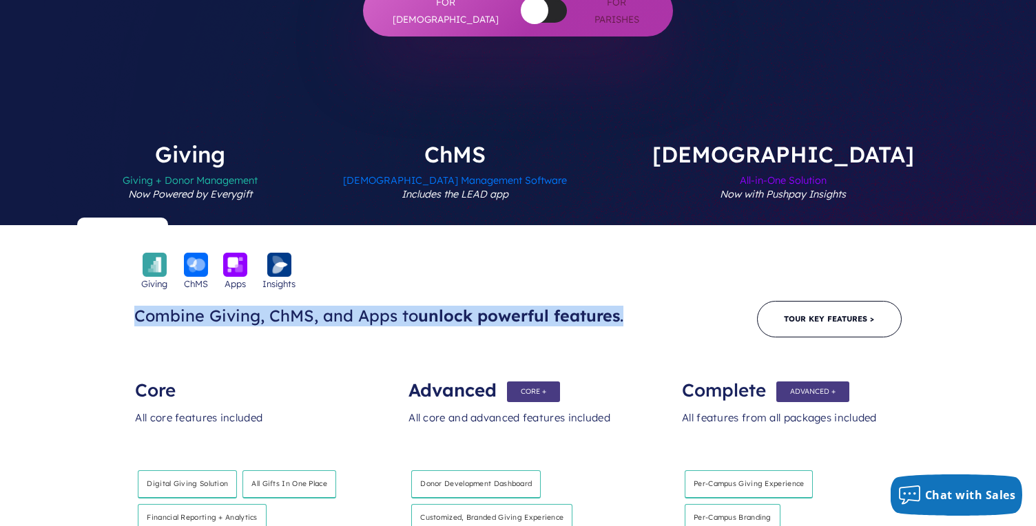
click at [636, 306] on h3 "Combine Giving, ChMS, and Apps to unlock powerful features ." at bounding box center [385, 316] width 503 height 21
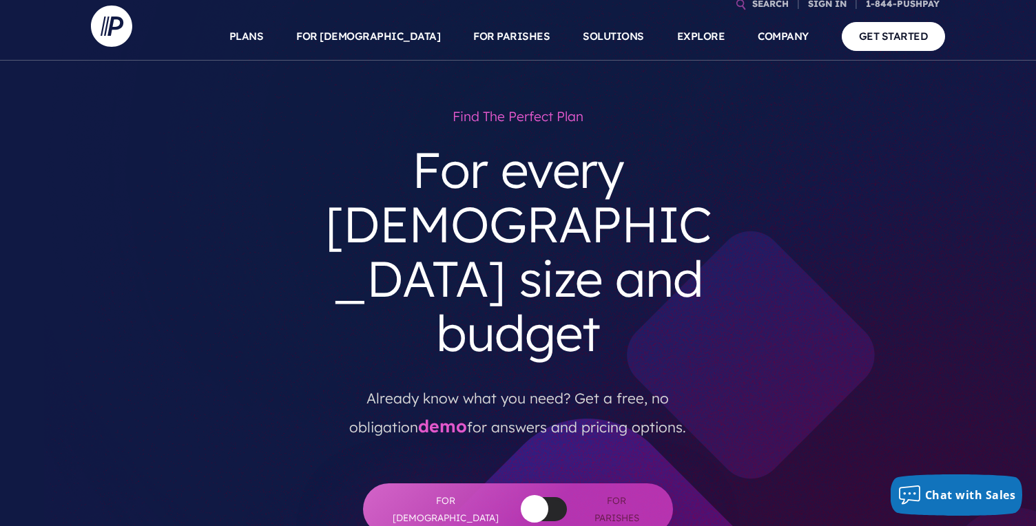
scroll to position [0, 0]
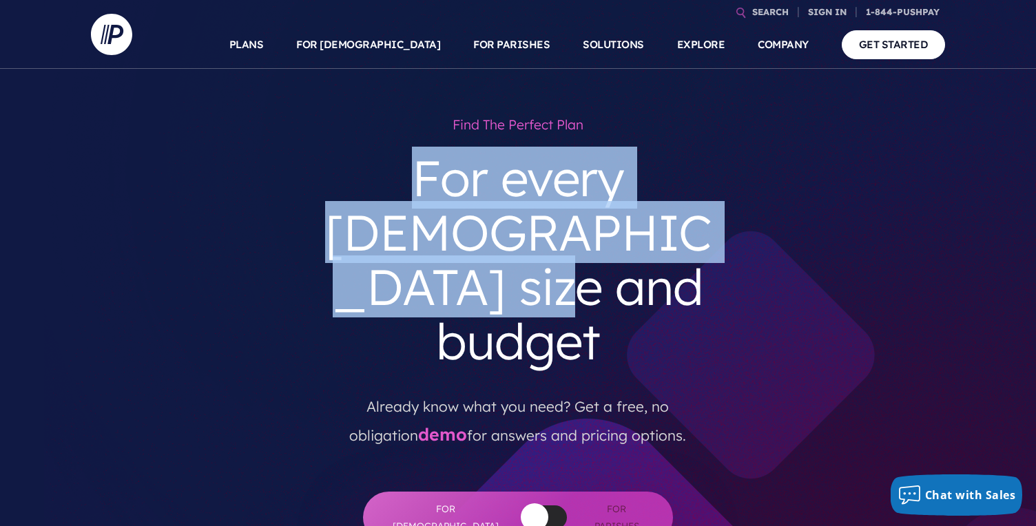
drag, startPoint x: 330, startPoint y: 176, endPoint x: 718, endPoint y: 212, distance: 389.4
click at [718, 212] on h3 "For every church size and budget" at bounding box center [518, 260] width 416 height 240
drag, startPoint x: 705, startPoint y: 226, endPoint x: 324, endPoint y: 176, distance: 384.1
click at [324, 176] on h3 "For every church size and budget" at bounding box center [518, 260] width 416 height 240
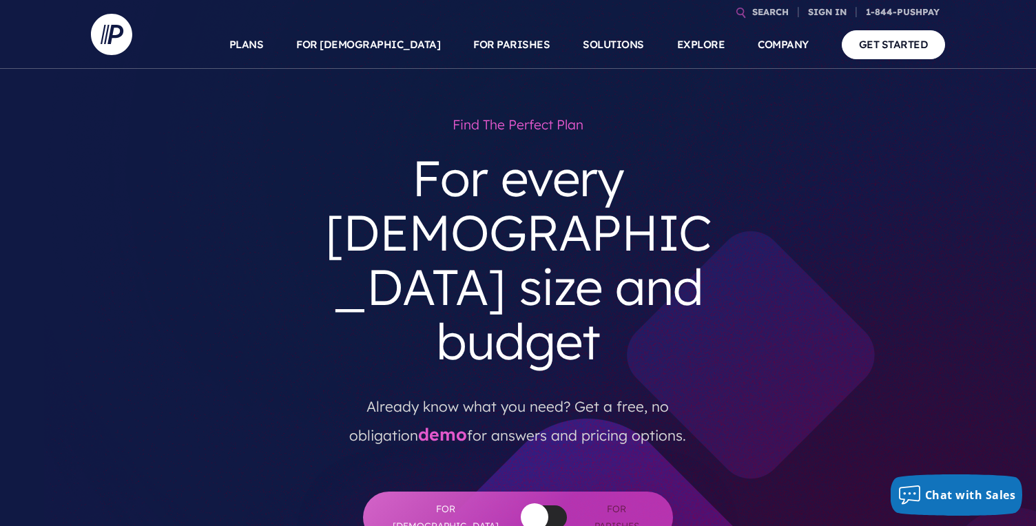
click at [324, 176] on h3 "For every church size and budget" at bounding box center [518, 260] width 416 height 240
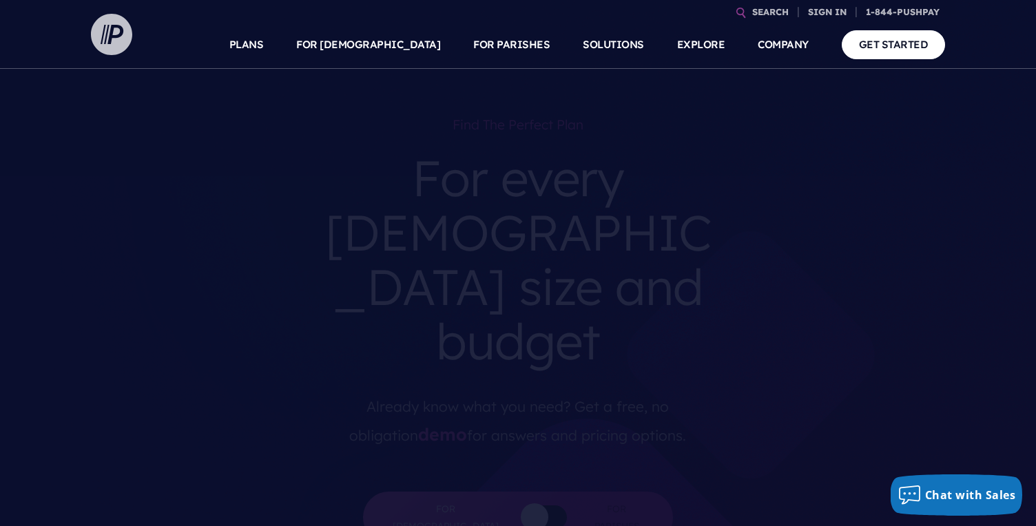
click at [107, 33] on img at bounding box center [111, 34] width 41 height 41
